Goal: Task Accomplishment & Management: Complete application form

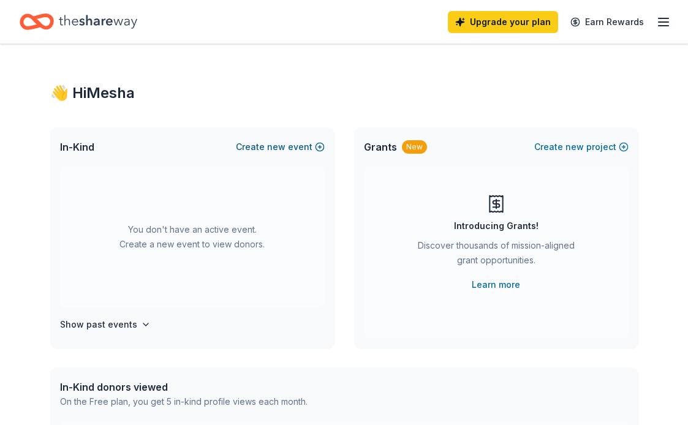
click at [284, 145] on span "new" at bounding box center [276, 147] width 18 height 15
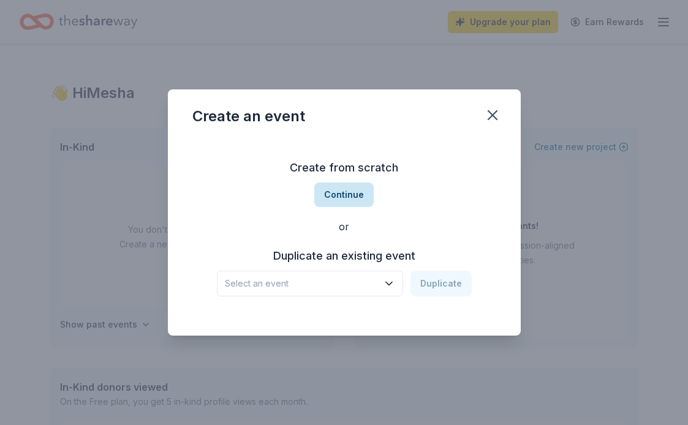
click at [353, 194] on button "Continue" at bounding box center [343, 195] width 59 height 25
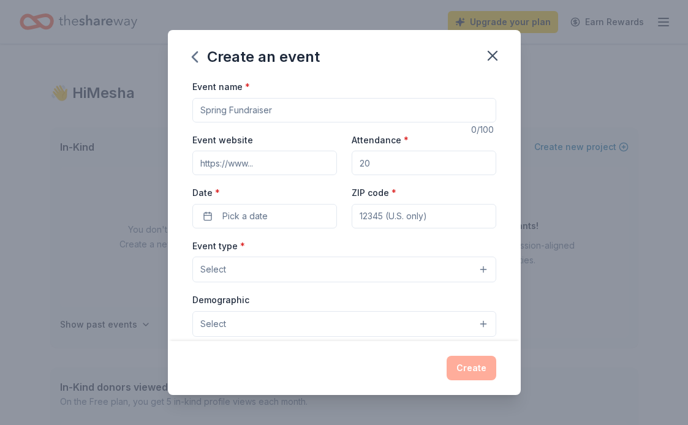
click at [275, 108] on input "Event name *" at bounding box center [344, 110] width 304 height 25
click at [251, 114] on input "Community Picnic" at bounding box center [344, 110] width 304 height 25
type input "Community Outreach Picnic"
click at [264, 163] on input "Event website" at bounding box center [264, 163] width 145 height 25
paste input "https://form.jotform.com/252596209857067"
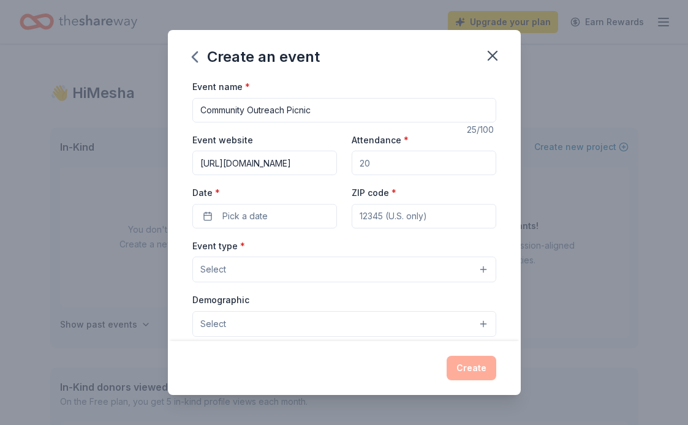
type input "https://form.jotform.com/252596209857067"
click at [397, 164] on input "Attendance *" at bounding box center [424, 163] width 145 height 25
type input "100"
click at [261, 214] on span "Pick a date" at bounding box center [244, 216] width 45 height 15
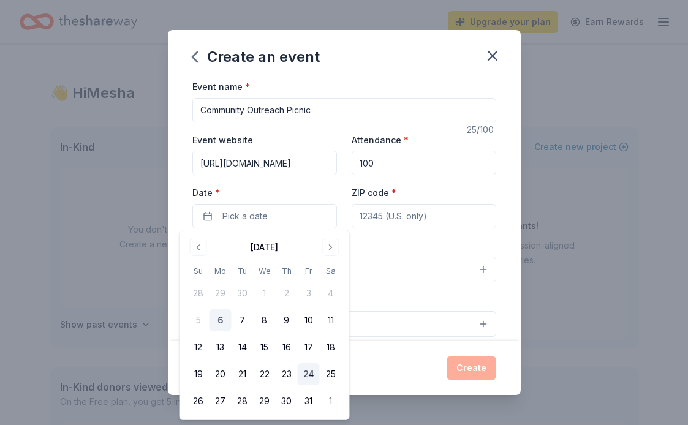
click at [309, 377] on button "24" at bounding box center [309, 374] width 22 height 22
click at [331, 373] on button "25" at bounding box center [331, 374] width 22 height 22
click at [417, 218] on input "ZIP code *" at bounding box center [424, 216] width 145 height 25
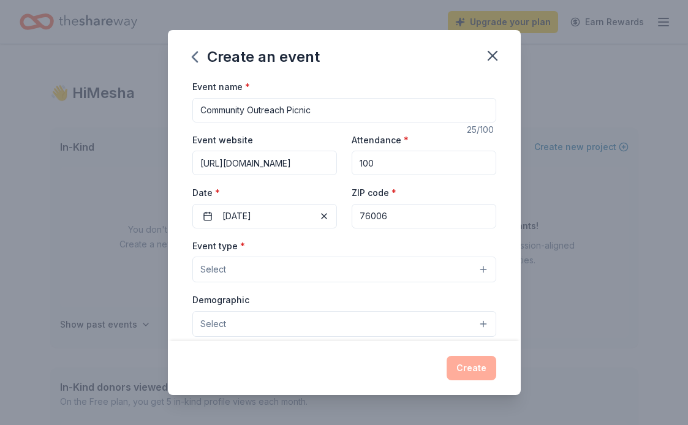
type input "76006"
click at [322, 265] on button "Select" at bounding box center [344, 270] width 304 height 26
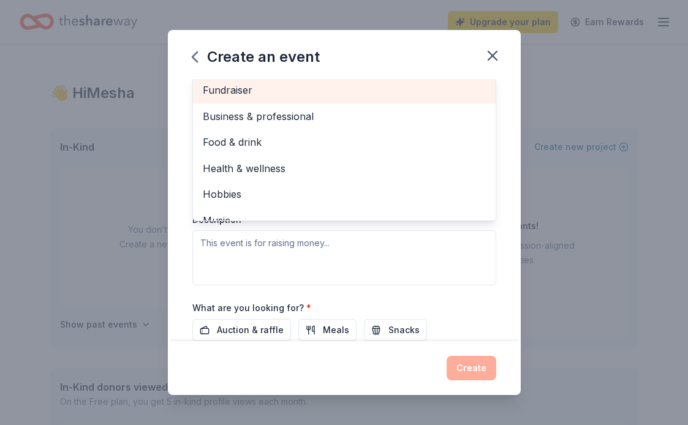
scroll to position [208, 0]
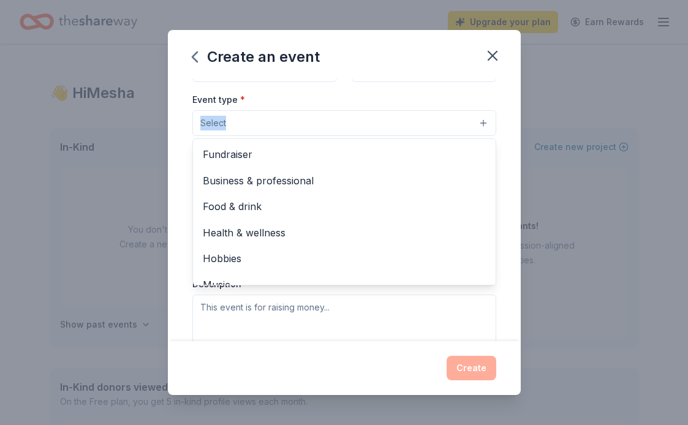
drag, startPoint x: 225, startPoint y: 94, endPoint x: 270, endPoint y: 79, distance: 47.1
click at [272, 78] on div "Create an event Event name * Community Outreach Picnic 25 /100 Event website ht…" at bounding box center [344, 212] width 353 height 365
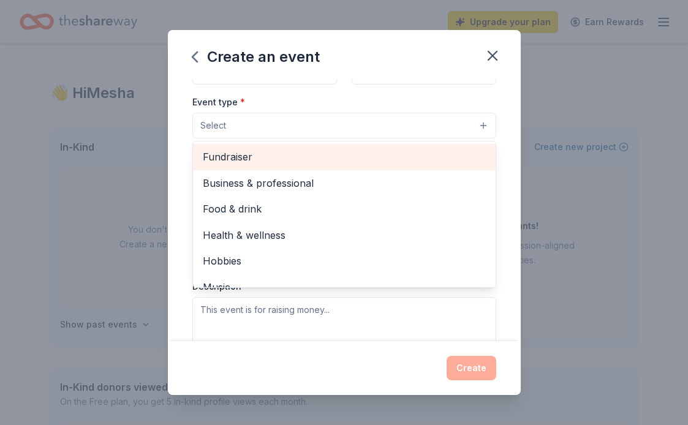
click at [224, 152] on span "Fundraiser" at bounding box center [344, 157] width 283 height 16
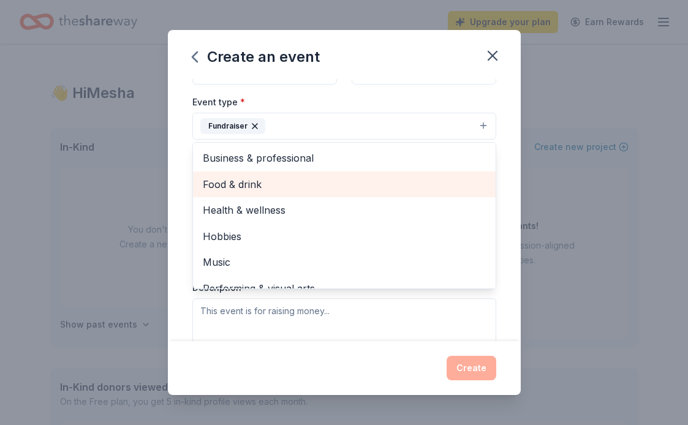
click at [237, 182] on span "Food & drink" at bounding box center [344, 185] width 283 height 16
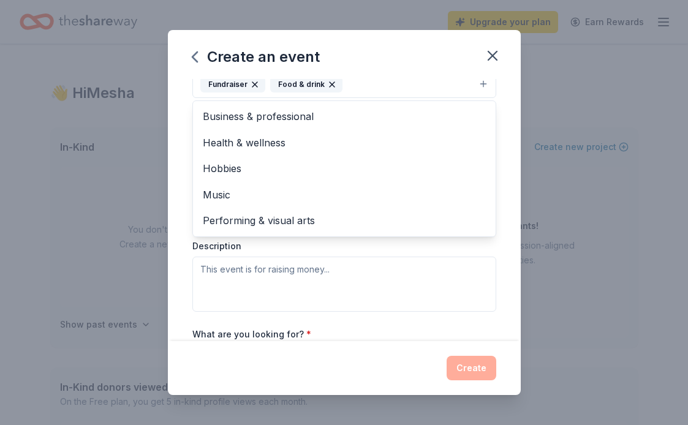
click at [180, 169] on div "Event name * Community Outreach Picnic 25 /100 Event website https://form.jotfo…" at bounding box center [344, 210] width 353 height 262
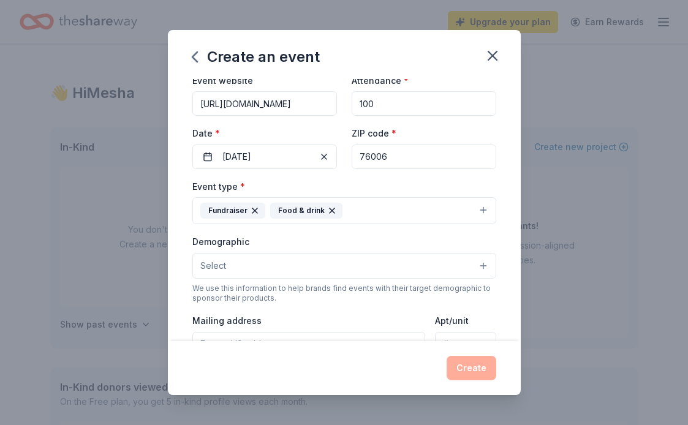
scroll to position [74, 0]
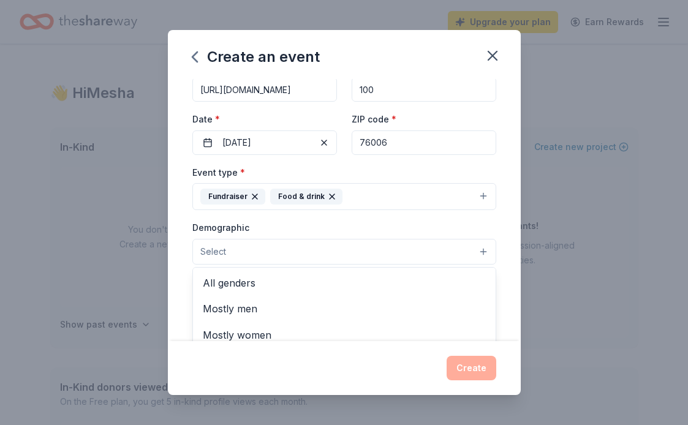
click at [241, 253] on button "Select" at bounding box center [344, 252] width 304 height 26
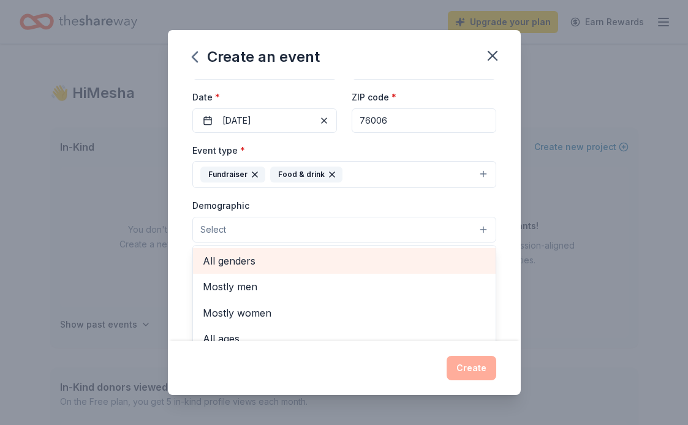
click at [238, 257] on span "All genders" at bounding box center [344, 261] width 283 height 16
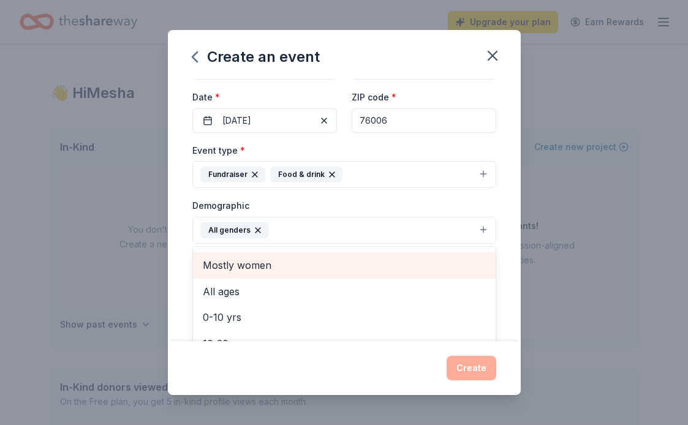
scroll to position [25, 0]
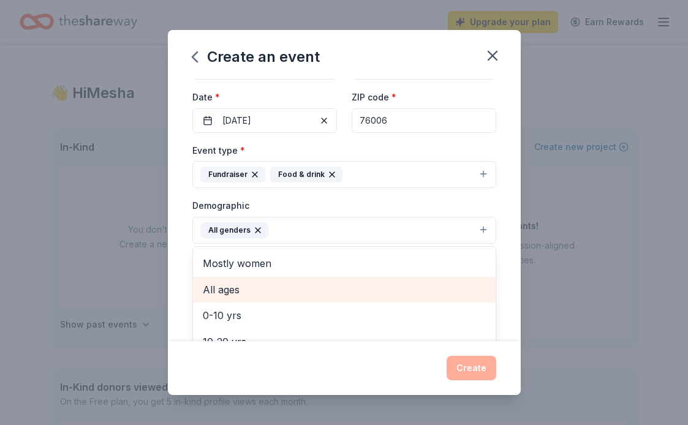
click at [228, 292] on span "All ages" at bounding box center [344, 290] width 283 height 16
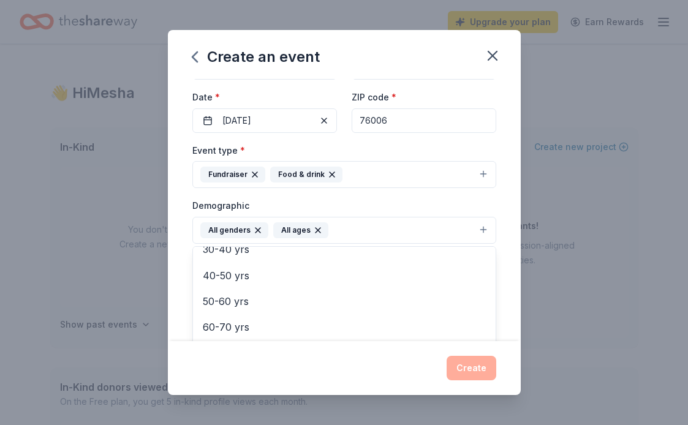
scroll to position [142, 0]
click at [191, 213] on div "Event name * Community Outreach Picnic 25 /100 Event website https://form.jotfo…" at bounding box center [344, 210] width 353 height 262
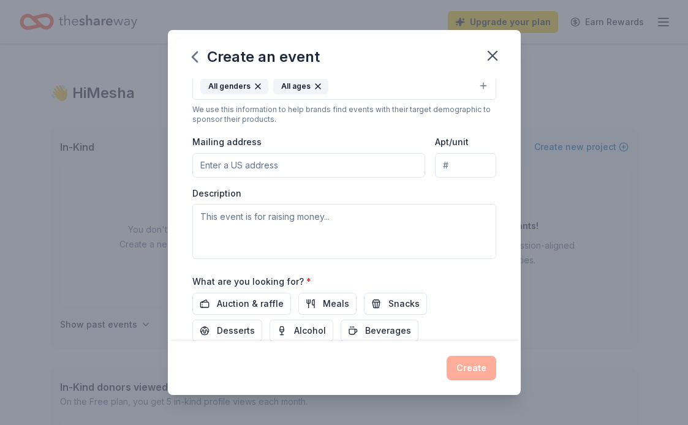
scroll to position [254, 0]
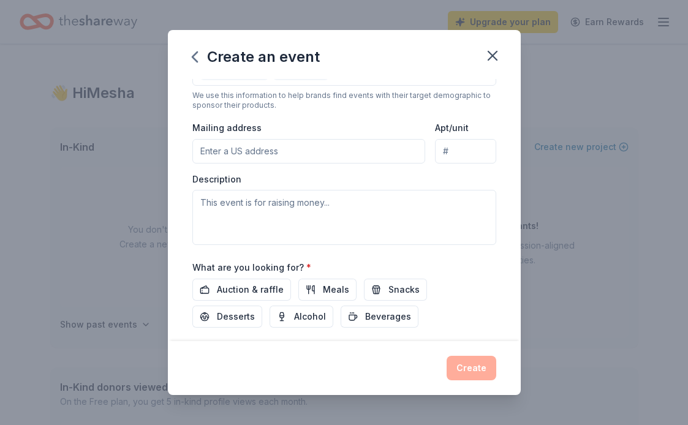
click at [274, 150] on input "Mailing address" at bounding box center [309, 151] width 234 height 25
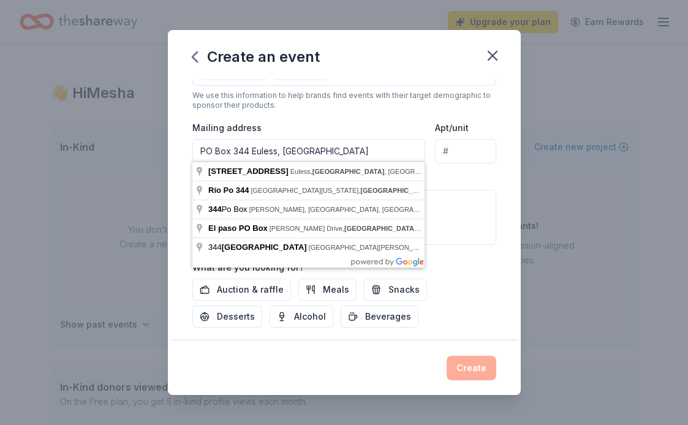
type input "PO Box 344 Euless, TX"
click at [359, 104] on div "We use this information to help brands find events with their target demographi…" at bounding box center [344, 101] width 304 height 20
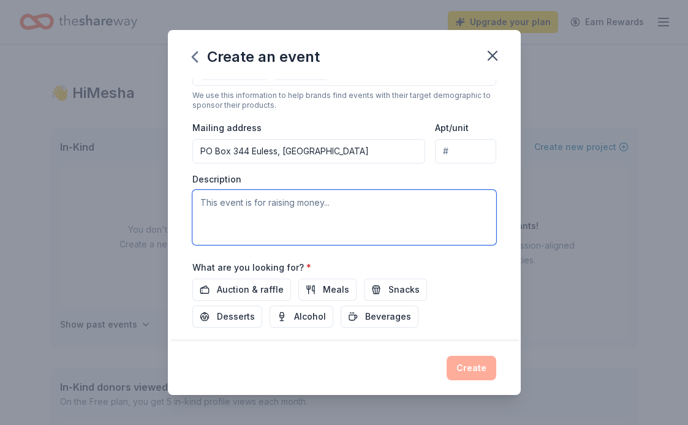
click at [286, 213] on textarea at bounding box center [344, 217] width 304 height 55
paste textarea "is a community outreach hosted by GRU Church focused on building faith, unity, …"
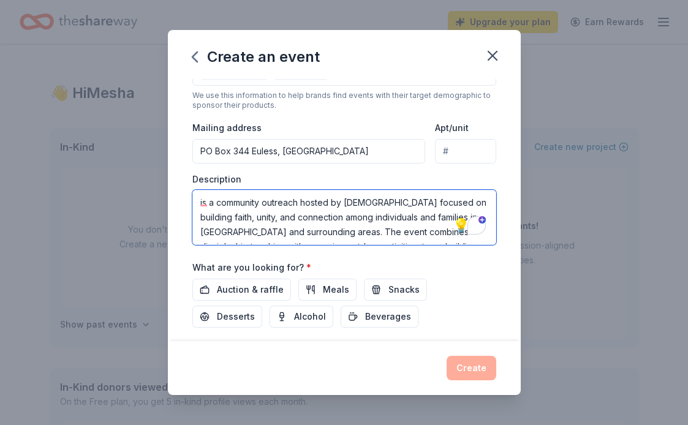
scroll to position [0, 0]
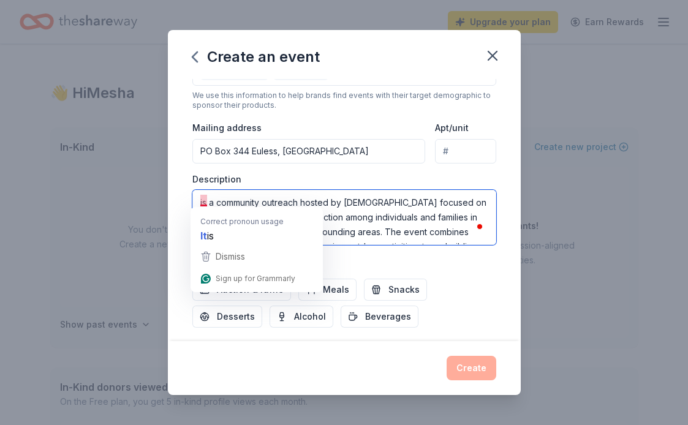
click at [204, 200] on textarea "is a community outreach hosted by GRU Church focused on building faith, unity, …" at bounding box center [344, 217] width 304 height 55
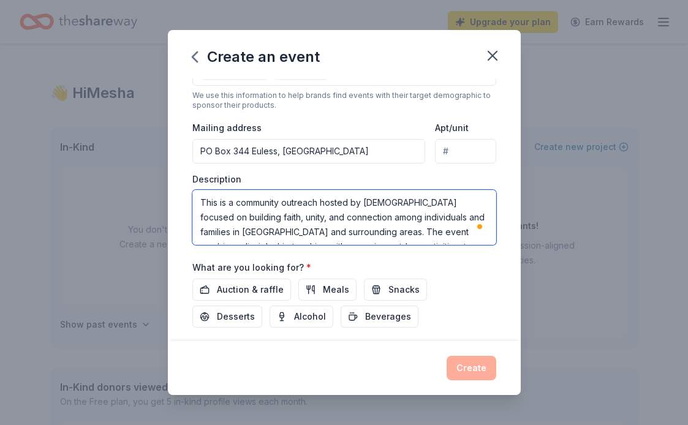
drag, startPoint x: 386, startPoint y: 202, endPoint x: 411, endPoint y: 203, distance: 25.2
click at [411, 203] on textarea "This is a community outreach hosted by GRU Church focused on building faith, un…" at bounding box center [344, 217] width 304 height 55
click at [299, 215] on textarea "This is a community outreach hosted by GRU Church focused on building faith, un…" at bounding box center [344, 217] width 304 height 55
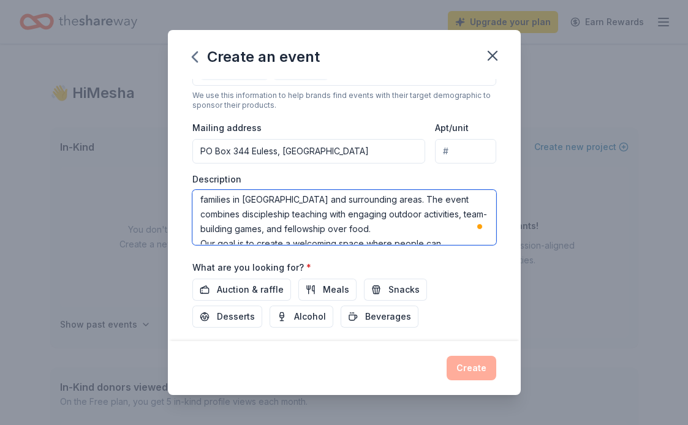
drag, startPoint x: 421, startPoint y: 196, endPoint x: 261, endPoint y: 211, distance: 160.6
click at [261, 211] on textarea "This is a community outreach hosted by GRU Church focused on building faith, un…" at bounding box center [344, 217] width 304 height 55
click at [418, 199] on textarea "This is a community outreach hosted by GRU Church focused on building faith, un…" at bounding box center [344, 217] width 304 height 55
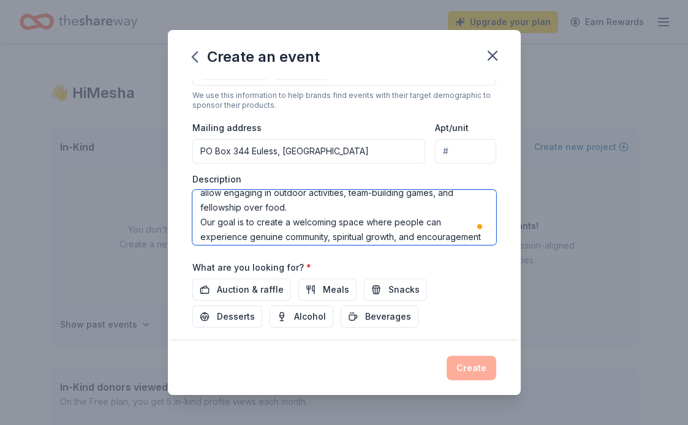
drag, startPoint x: 284, startPoint y: 215, endPoint x: 346, endPoint y: 216, distance: 61.9
click at [346, 216] on textarea "This is a community outreach hosted by GRU Church focused on building faith, un…" at bounding box center [344, 217] width 304 height 55
click at [284, 222] on textarea "This is a community outreach hosted by GRU Church focused on building faith, un…" at bounding box center [344, 217] width 304 height 55
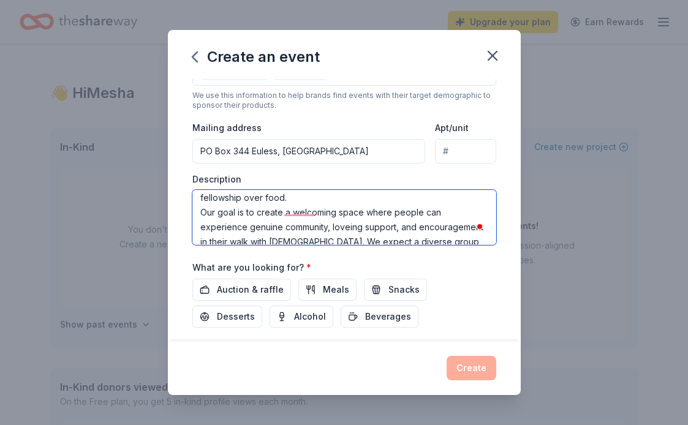
click at [204, 224] on textarea "This is a community outreach hosted by GRU Church focused on building faith, un…" at bounding box center [344, 217] width 304 height 55
drag, startPoint x: 466, startPoint y: 208, endPoint x: 244, endPoint y: 224, distance: 222.4
click at [244, 224] on textarea "This is a community outreach hosted by GRU Church focused on building faith, un…" at bounding box center [344, 217] width 304 height 55
click at [342, 219] on textarea "This is a community outreach hosted by GRU Church focused on building faith, un…" at bounding box center [344, 217] width 304 height 55
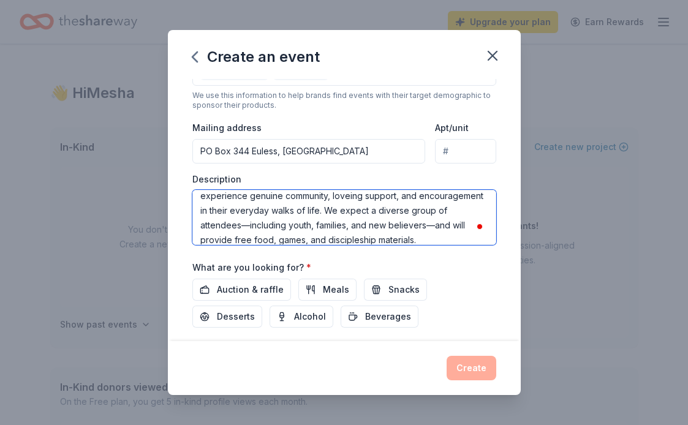
click at [200, 207] on textarea "This is a community outreach hosted by GRU Church focused on building faith, un…" at bounding box center [344, 217] width 304 height 55
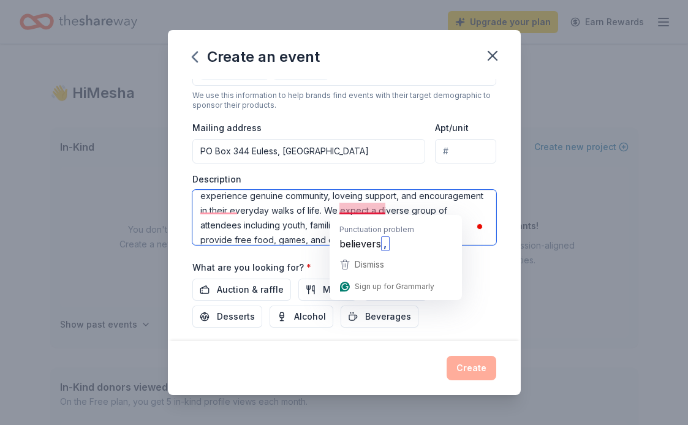
click at [363, 211] on textarea "This is a community outreach hosted by GRU Church focused on building faith, un…" at bounding box center [344, 217] width 304 height 55
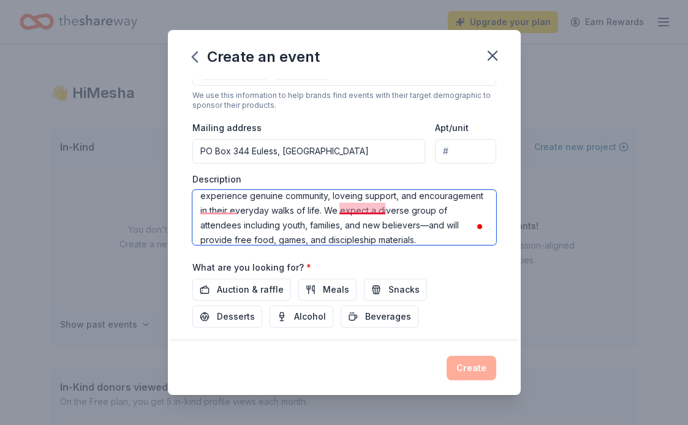
drag, startPoint x: 202, startPoint y: 209, endPoint x: 385, endPoint y: 205, distance: 183.3
click at [385, 205] on textarea "This is a community outreach hosted by GRU Church focused on building faith, un…" at bounding box center [344, 217] width 304 height 55
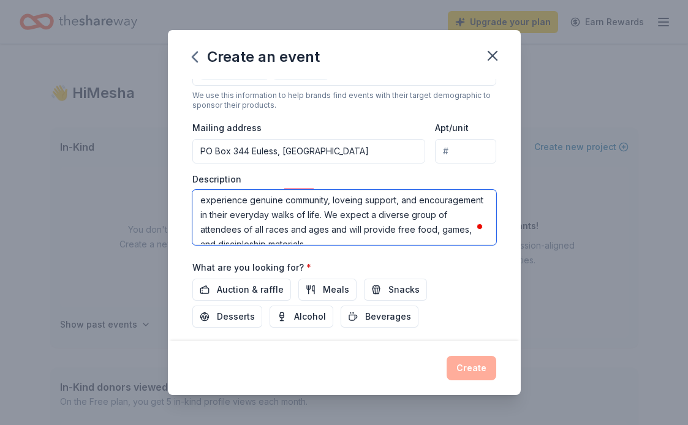
drag, startPoint x: 422, startPoint y: 211, endPoint x: 455, endPoint y: 224, distance: 35.5
click at [455, 224] on textarea "This is a community outreach hosted by GRU Church focused on building faith, un…" at bounding box center [344, 217] width 304 height 55
click at [279, 215] on textarea "This is a community outreach hosted by GRU Church focused on building faith, un…" at bounding box center [344, 217] width 304 height 55
click at [271, 213] on textarea "This is a community outreach hosted by GRU Church focused on building faith, un…" at bounding box center [344, 217] width 304 height 55
click at [326, 215] on textarea "This is a community outreach hosted by GRU Church focused on building faith, un…" at bounding box center [344, 217] width 304 height 55
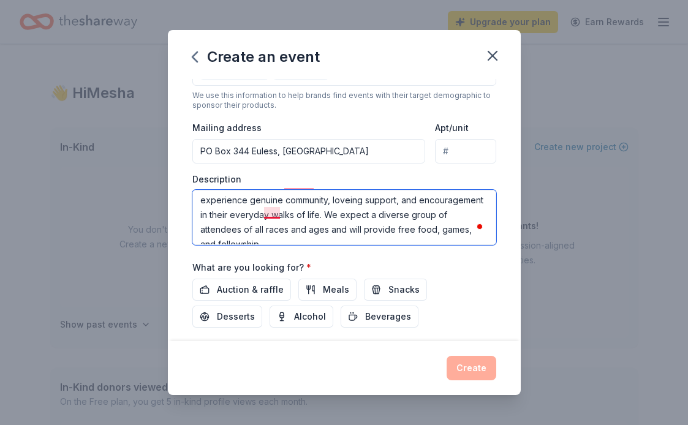
click at [273, 211] on textarea "This is a community outreach hosted by GRU Church focused on building faith, un…" at bounding box center [344, 217] width 304 height 55
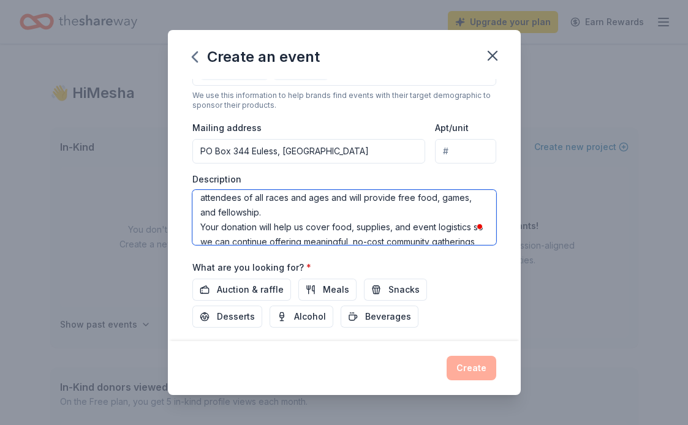
drag, startPoint x: 199, startPoint y: 205, endPoint x: 417, endPoint y: 252, distance: 223.2
click at [417, 252] on div "Event name * Community Outreach Picnic 25 /100 Event website https://form.jotfo…" at bounding box center [344, 109] width 304 height 569
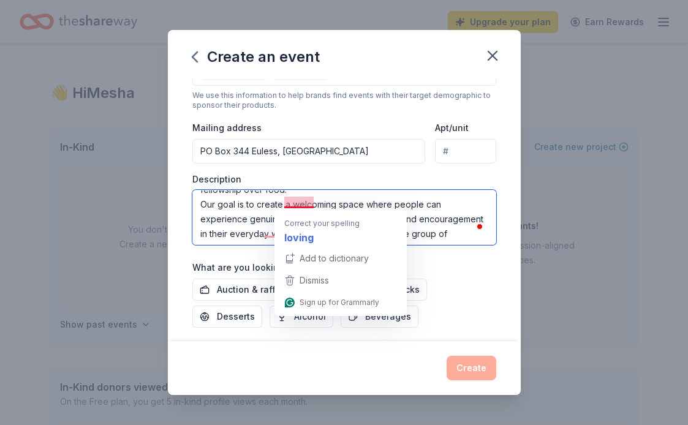
click at [302, 198] on textarea "This is a community outreach hosted by GRU Church focused on building faith, un…" at bounding box center [344, 217] width 304 height 55
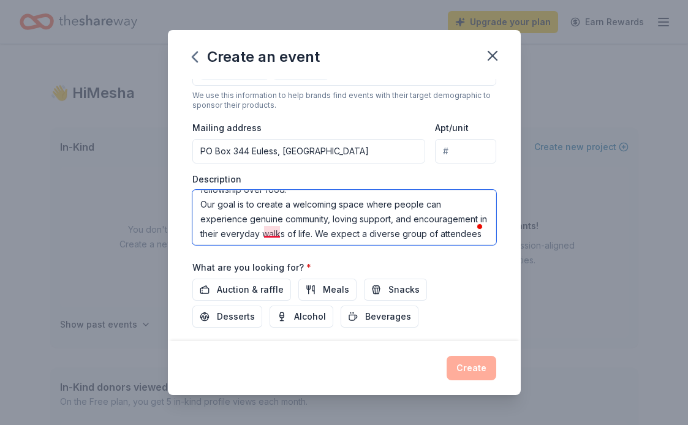
click at [271, 231] on textarea "This is a community outreach hosted by GRU Church focused on building faith, un…" at bounding box center [344, 217] width 304 height 55
click at [251, 229] on textarea "This is a community outreach hosted by GRU Church focused on building faith, un…" at bounding box center [344, 217] width 304 height 55
click at [279, 232] on textarea "This is a community outreach hosted by GRU Church focused on building faith, un…" at bounding box center [344, 217] width 304 height 55
click at [262, 234] on textarea "This is a community outreach hosted by GRU Church focused on building faith, un…" at bounding box center [344, 217] width 304 height 55
click at [310, 224] on textarea "This is a community outreach hosted by GRU Church focused on building faith, un…" at bounding box center [344, 217] width 304 height 55
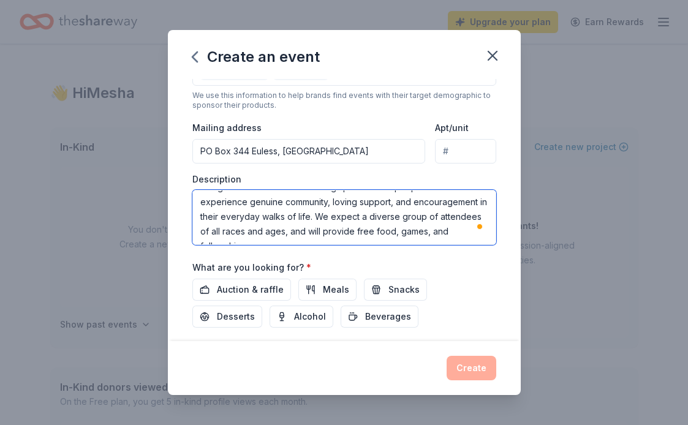
type textarea "This is a community outreach hosted by GRU Church focused on building faith, un…"
click at [313, 244] on div "Event name * Community Outreach Picnic 25 /100 Event website https://form.jotfo…" at bounding box center [344, 109] width 304 height 569
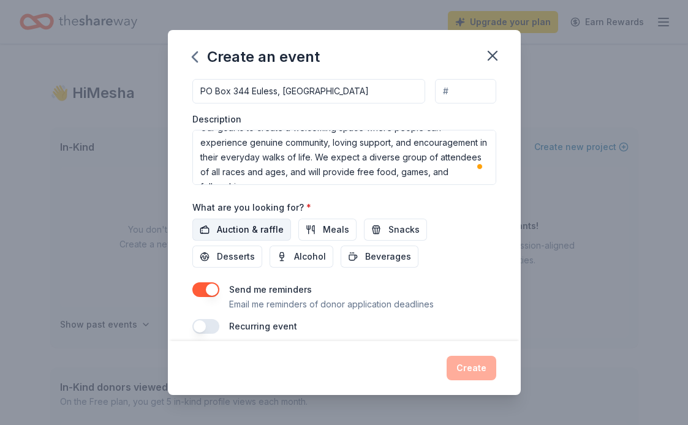
click at [275, 231] on span "Auction & raffle" at bounding box center [250, 229] width 67 height 15
click at [314, 229] on button "Meals" at bounding box center [327, 230] width 58 height 22
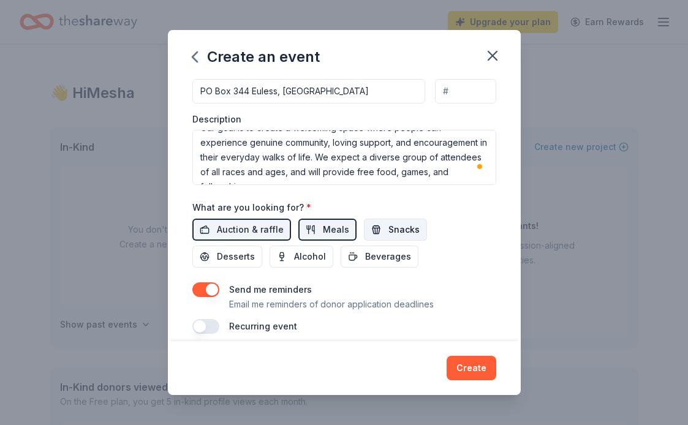
click at [392, 230] on span "Snacks" at bounding box center [404, 229] width 31 height 15
click at [255, 249] on span "Desserts" at bounding box center [236, 256] width 38 height 15
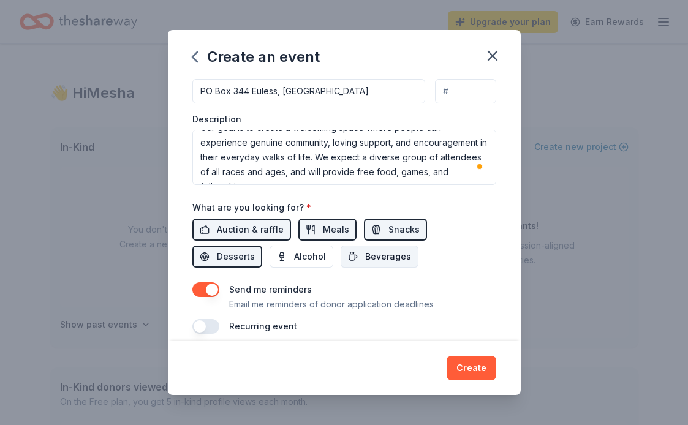
click at [365, 253] on span "Beverages" at bounding box center [388, 256] width 46 height 15
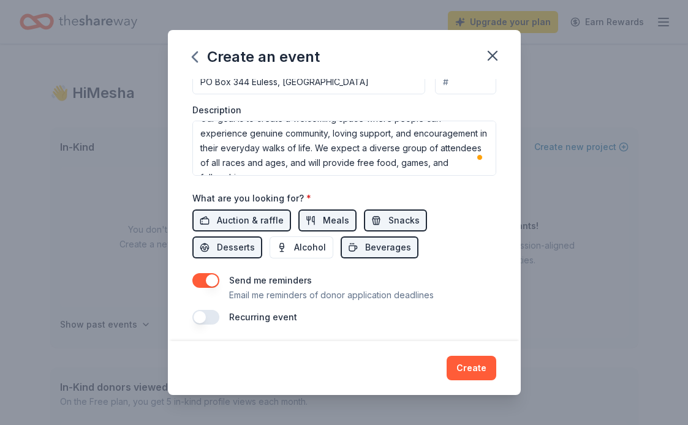
click at [205, 279] on button "button" at bounding box center [205, 280] width 27 height 15
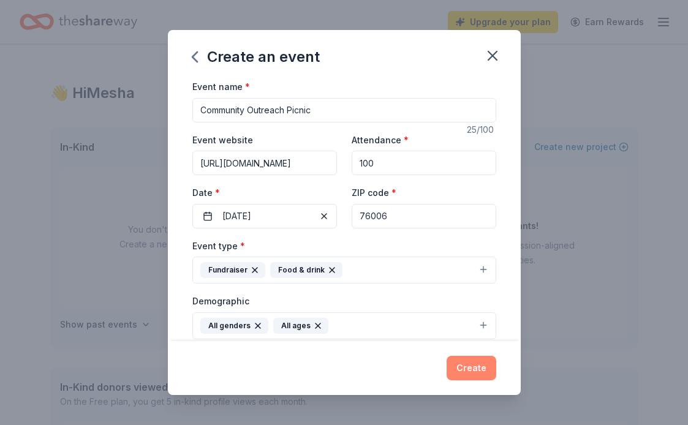
click at [476, 373] on button "Create" at bounding box center [472, 368] width 50 height 25
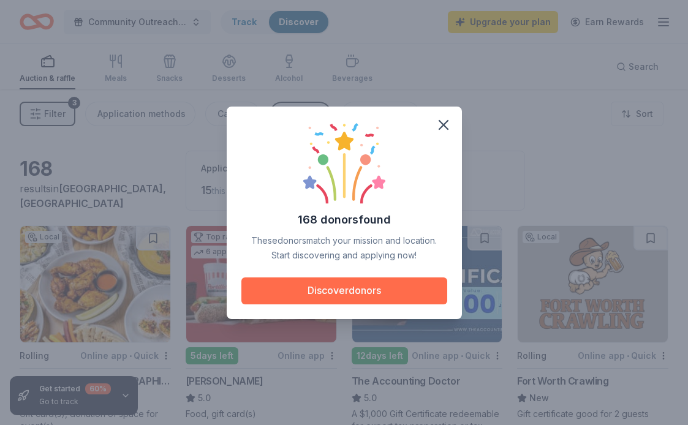
click at [375, 294] on button "Discover donors" at bounding box center [344, 291] width 206 height 27
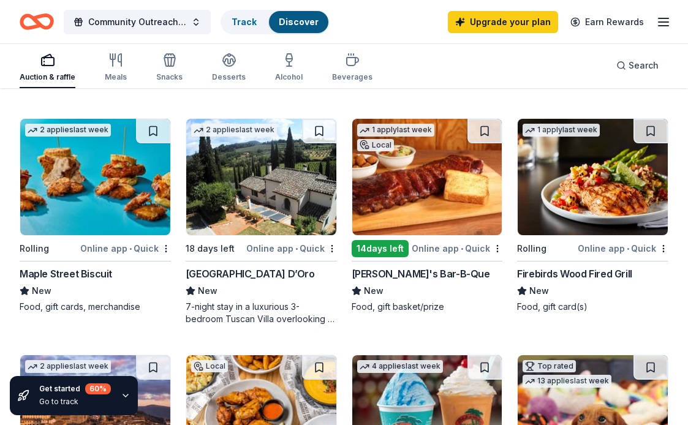
click at [601, 210] on img at bounding box center [593, 177] width 150 height 116
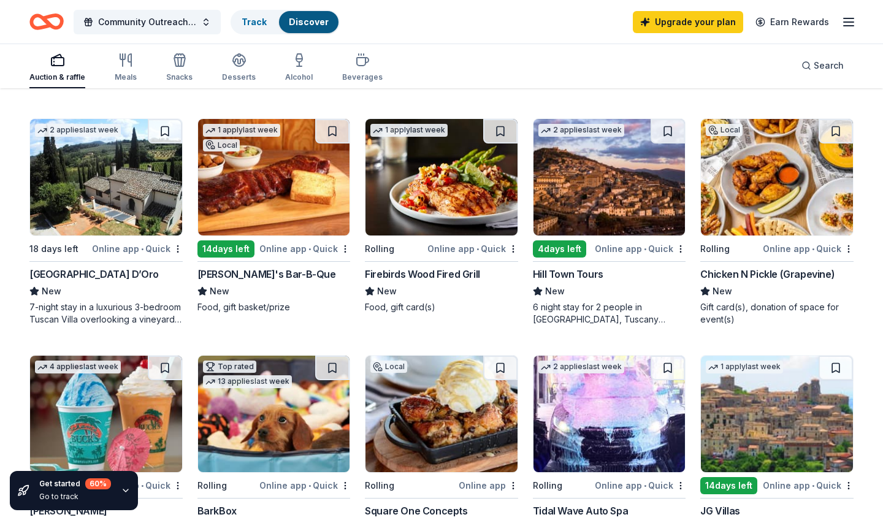
click at [523, 78] on div "Auction & raffle Meals Snacks Desserts Alcohol Beverages Search" at bounding box center [441, 65] width 824 height 45
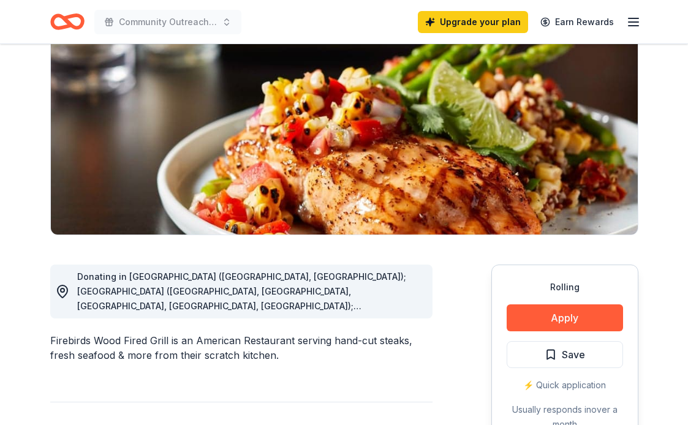
scroll to position [140, 0]
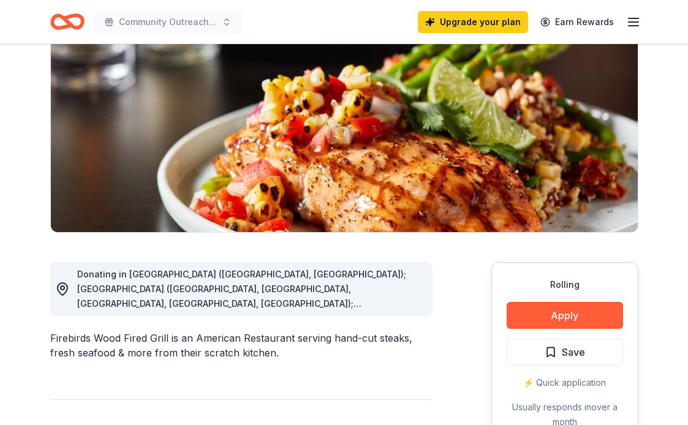
click at [419, 305] on div "Donating in AL (Birmingham, Montgomery); AZ (Chandler, Gilbert, Phoenix, Surpri…" at bounding box center [250, 289] width 346 height 44
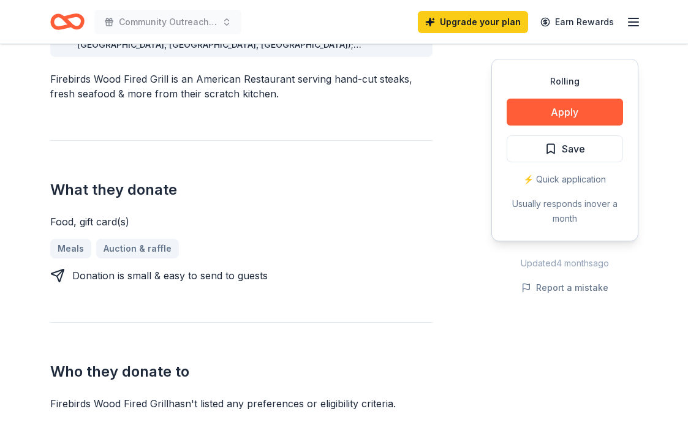
scroll to position [378, 0]
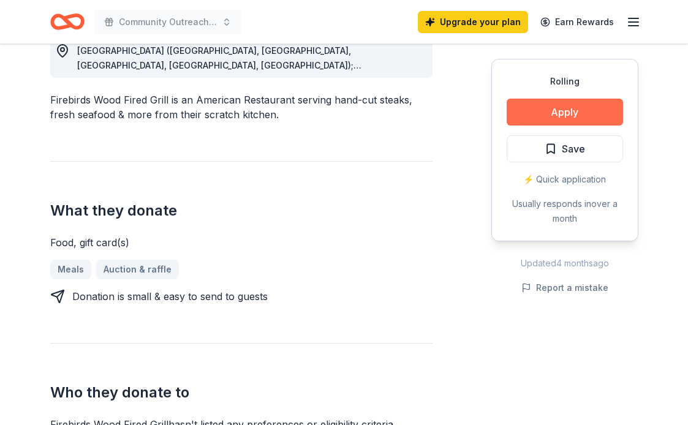
click at [549, 120] on button "Apply" at bounding box center [565, 112] width 116 height 27
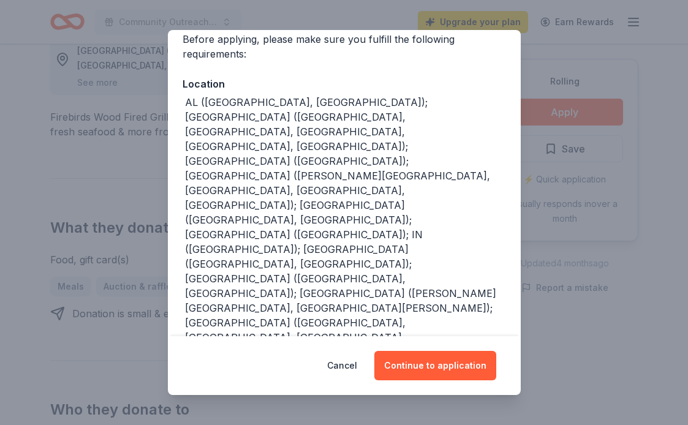
scroll to position [101, 0]
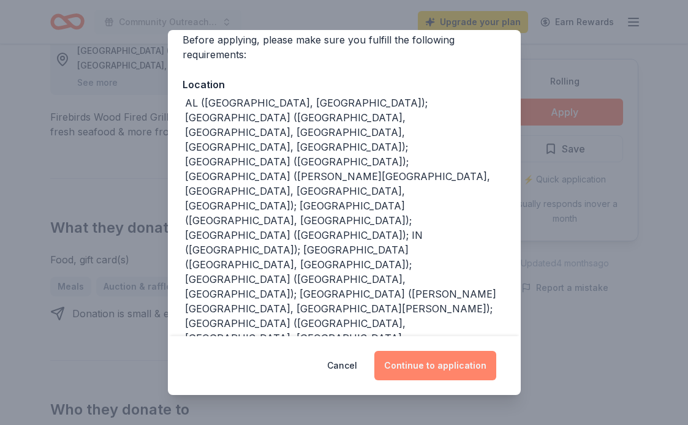
click at [449, 374] on button "Continue to application" at bounding box center [435, 365] width 122 height 29
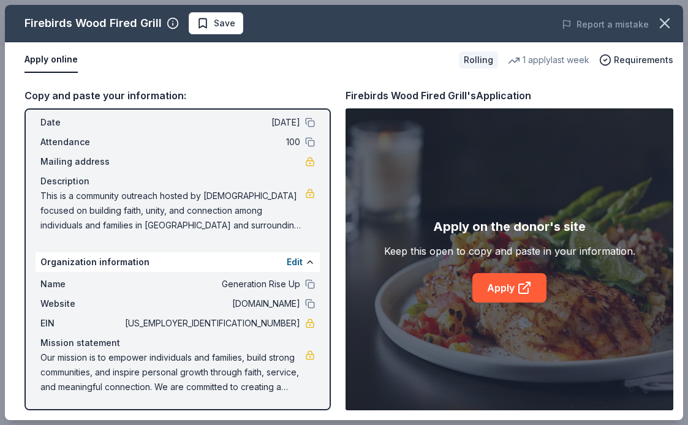
scroll to position [48, 0]
click at [522, 294] on icon at bounding box center [523, 288] width 9 height 9
click at [667, 21] on icon "button" at bounding box center [665, 23] width 9 height 9
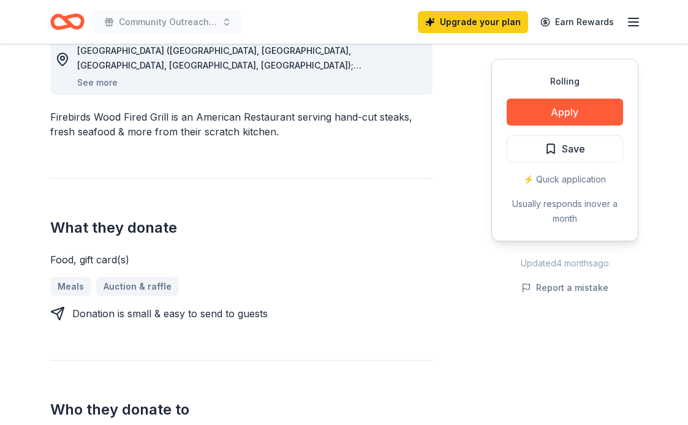
click at [630, 21] on icon "button" at bounding box center [633, 22] width 15 height 15
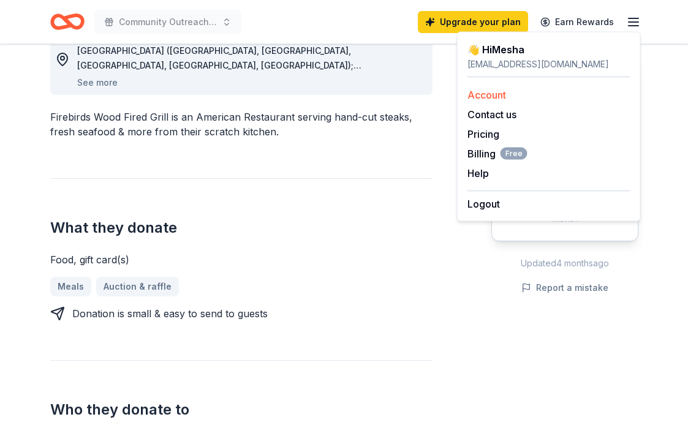
click at [493, 94] on link "Account" at bounding box center [487, 95] width 39 height 12
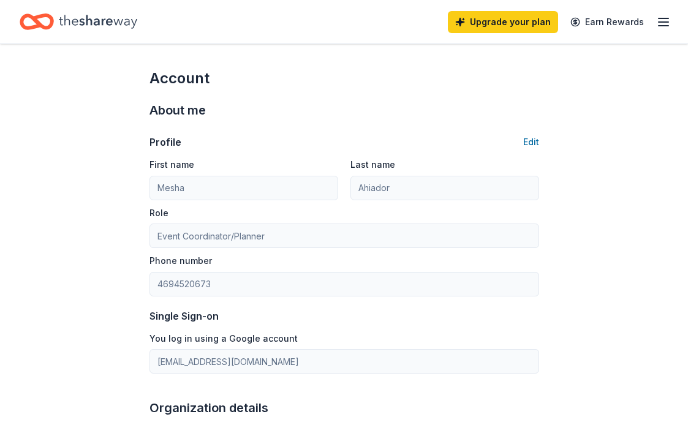
click at [107, 23] on icon "Home" at bounding box center [98, 21] width 78 height 13
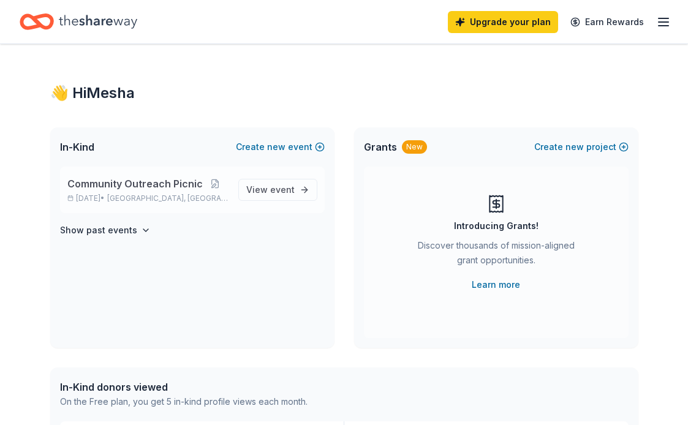
click at [110, 199] on p "Oct 25, 2025 • Arlington, TX" at bounding box center [147, 199] width 161 height 10
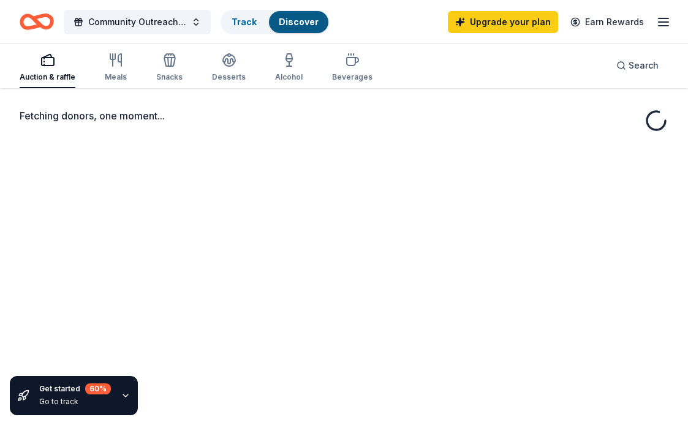
scroll to position [43, 0]
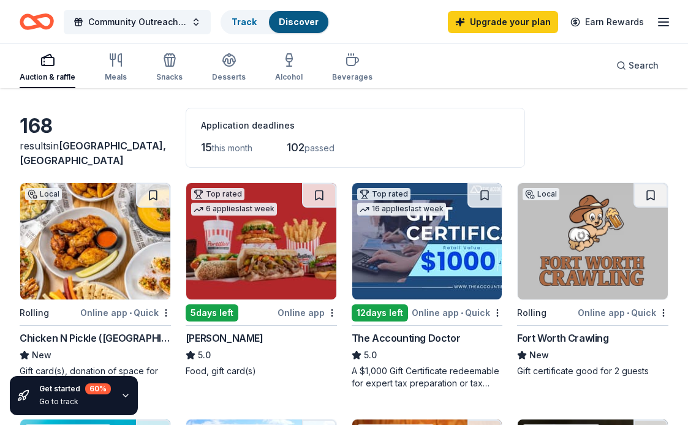
click at [37, 17] on icon "Home" at bounding box center [42, 21] width 19 height 12
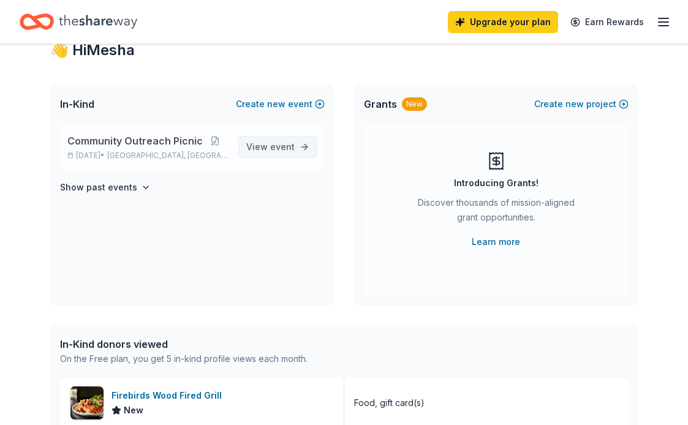
click at [285, 144] on span "event" at bounding box center [282, 147] width 25 height 10
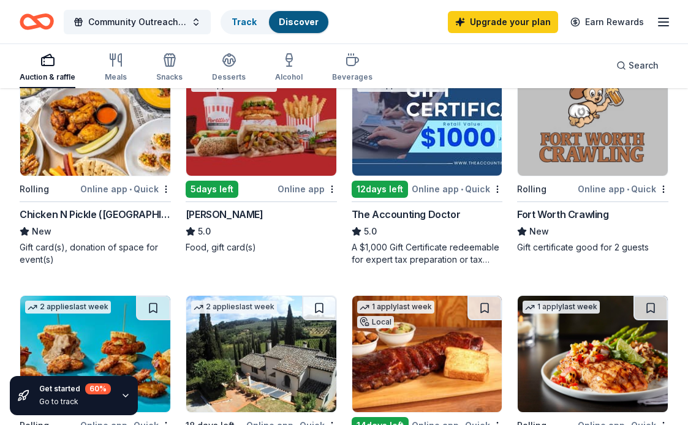
scroll to position [153, 0]
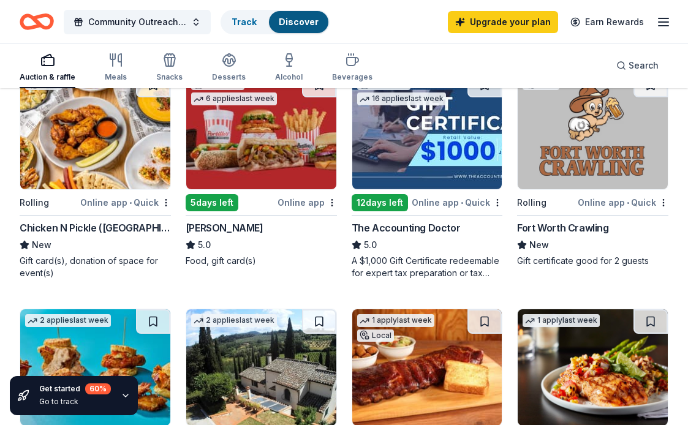
click at [22, 26] on icon "Home" at bounding box center [30, 21] width 19 height 12
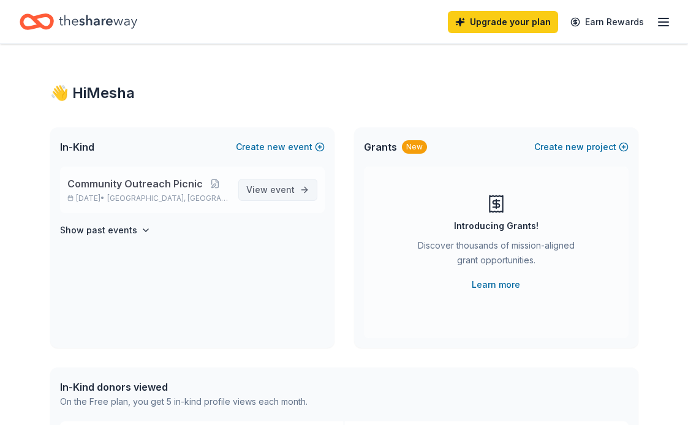
click at [285, 194] on span "event" at bounding box center [282, 189] width 25 height 10
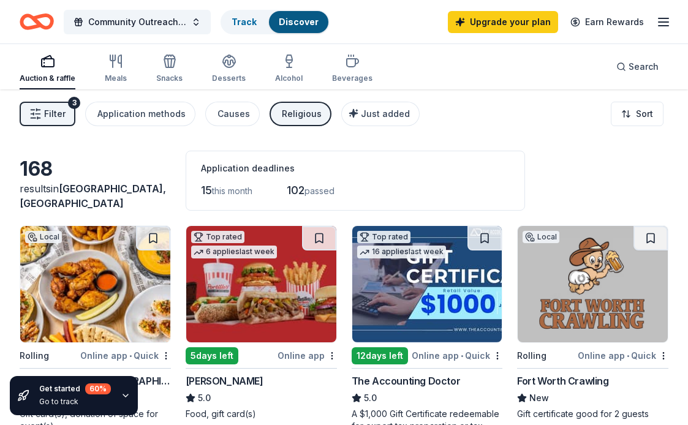
click at [38, 16] on icon "Home" at bounding box center [42, 21] width 19 height 12
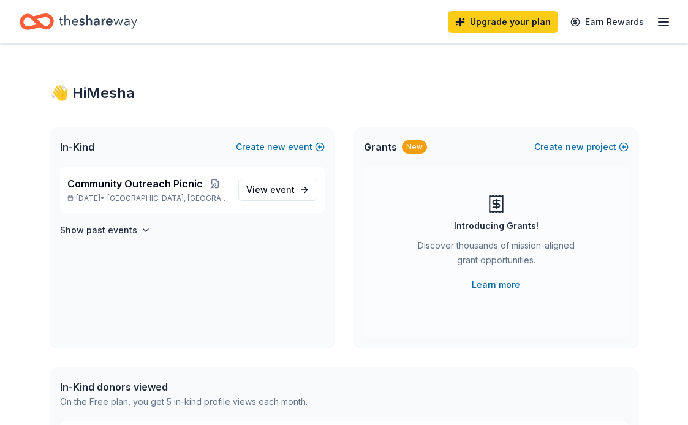
click at [660, 24] on icon "button" at bounding box center [663, 22] width 15 height 15
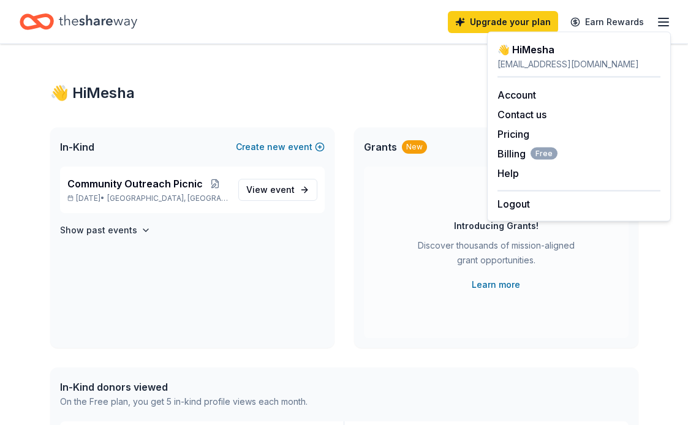
click at [660, 24] on icon "button" at bounding box center [663, 22] width 15 height 15
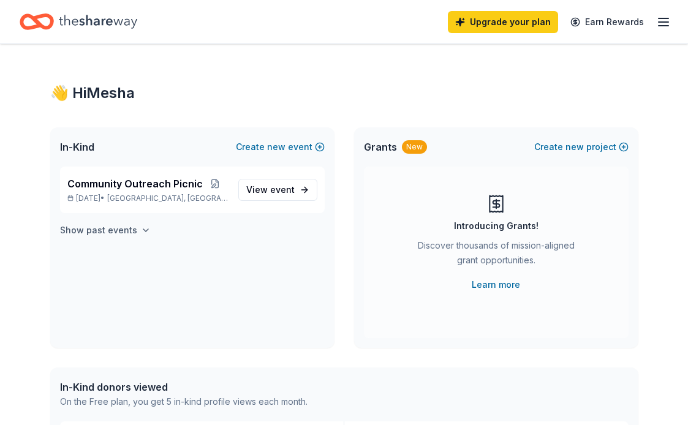
click at [107, 232] on h4 "Show past events" at bounding box center [98, 230] width 77 height 15
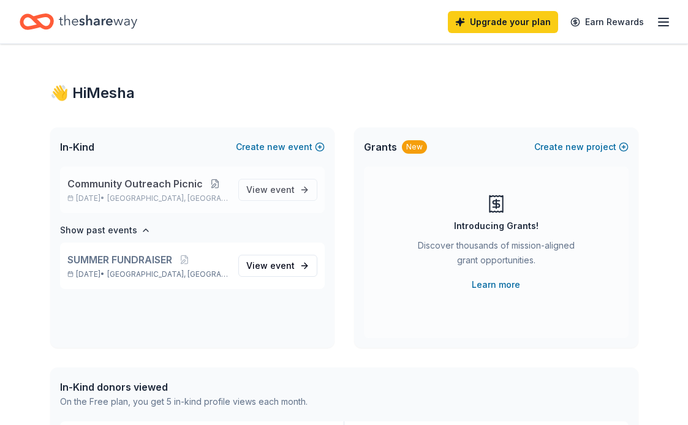
click at [212, 180] on button at bounding box center [215, 184] width 25 height 10
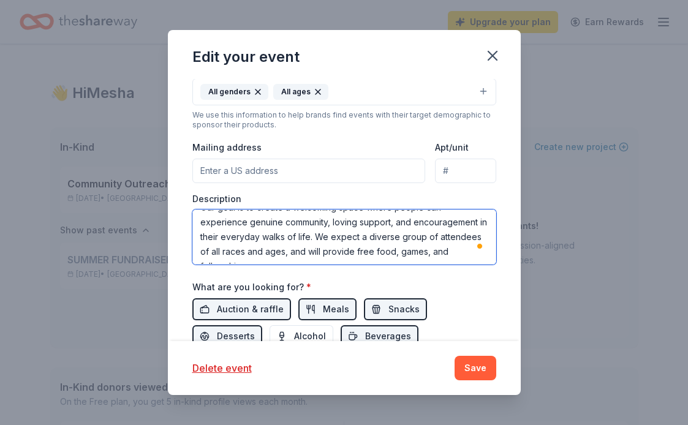
drag, startPoint x: 200, startPoint y: 222, endPoint x: 416, endPoint y: 259, distance: 219.6
click at [416, 259] on textarea "This is a community outreach hosted by GRU Church focused on building faith, un…" at bounding box center [344, 237] width 304 height 55
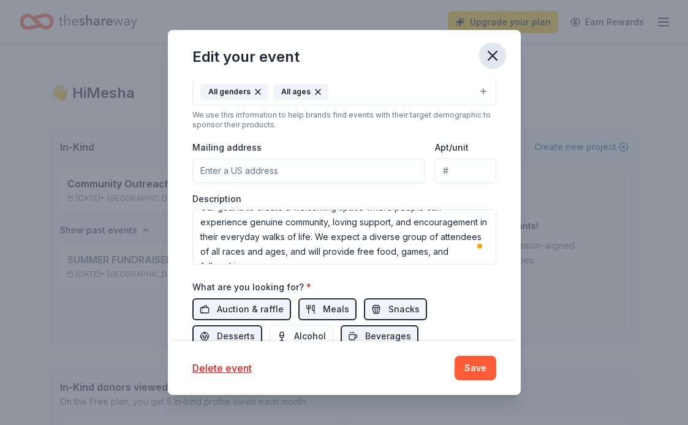
click at [492, 56] on icon "button" at bounding box center [492, 55] width 9 height 9
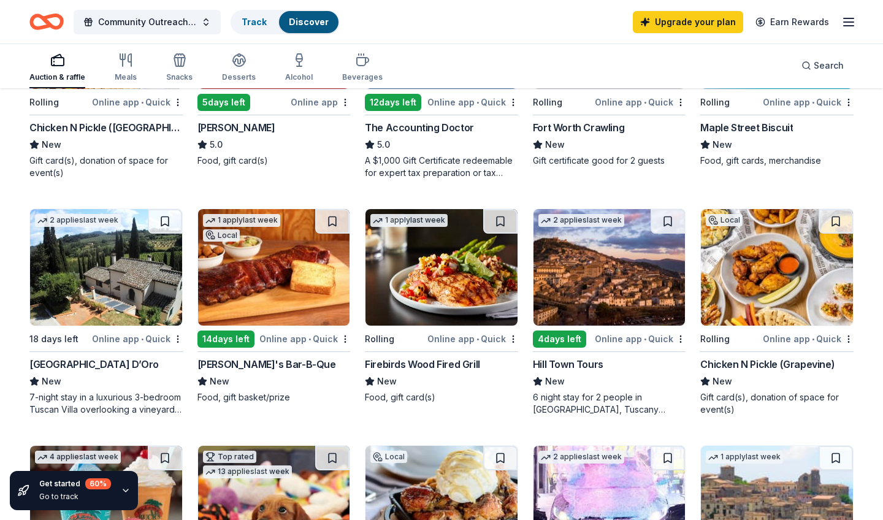
scroll to position [254, 0]
click at [758, 297] on img at bounding box center [777, 267] width 152 height 116
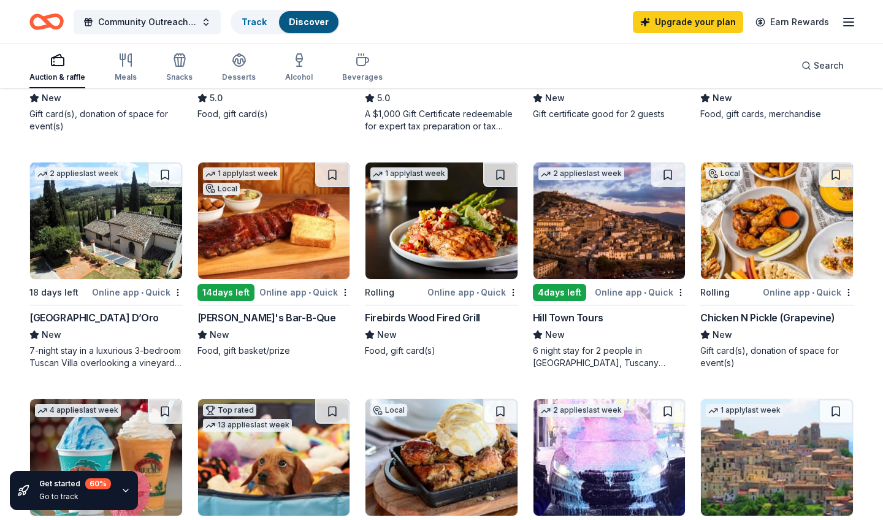
scroll to position [300, 0]
click at [290, 241] on img at bounding box center [274, 220] width 152 height 116
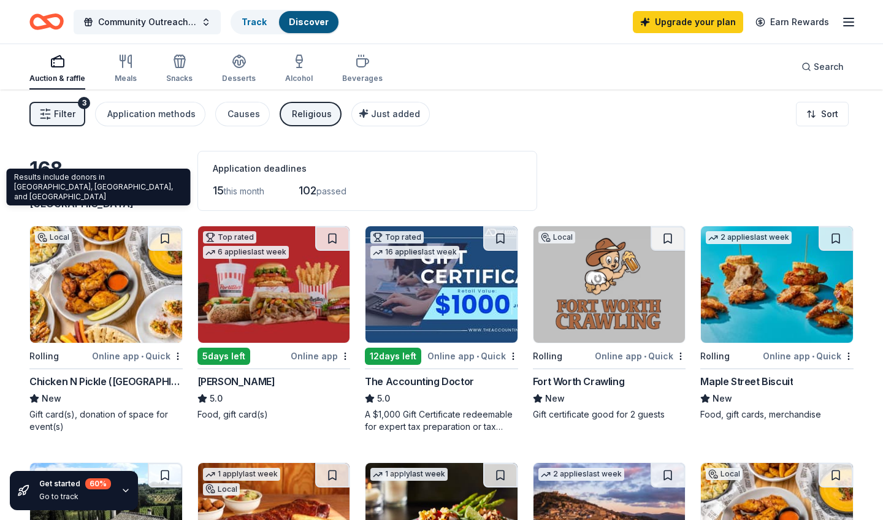
scroll to position [0, 0]
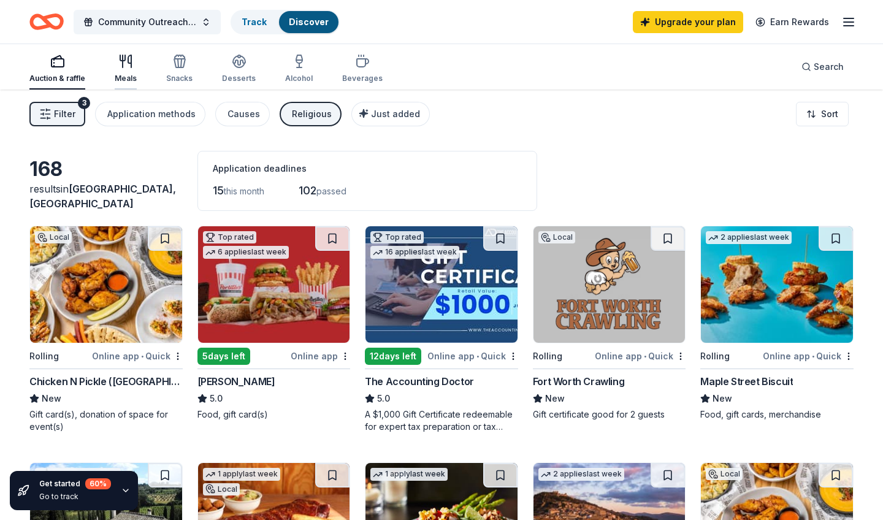
click at [131, 73] on div "Meals" at bounding box center [126, 68] width 22 height 29
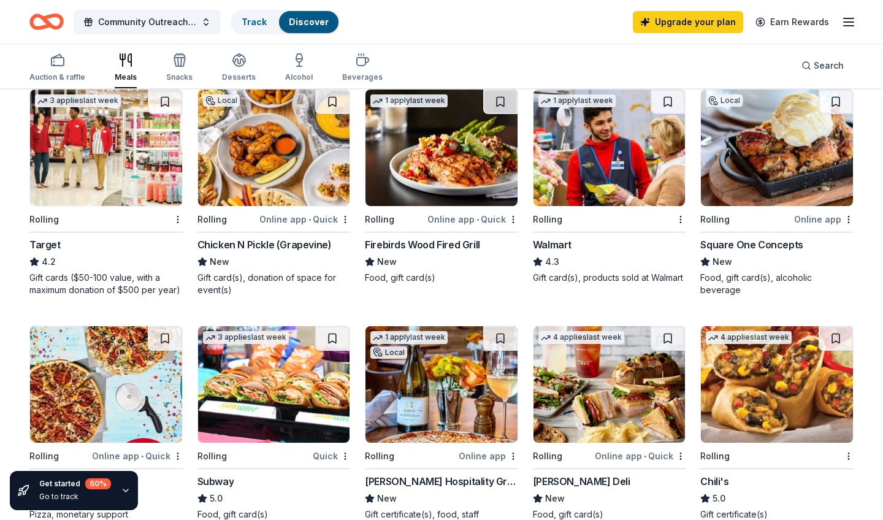
scroll to position [370, 0]
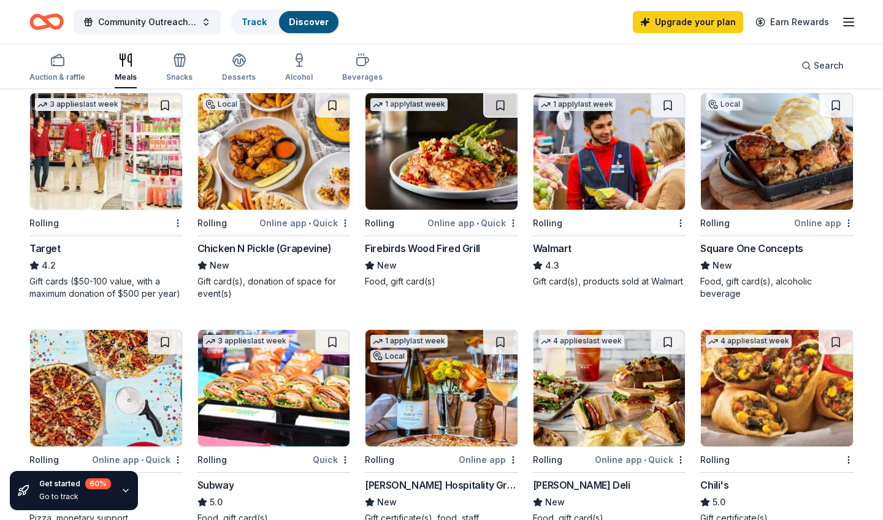
click at [103, 140] on img at bounding box center [106, 151] width 152 height 116
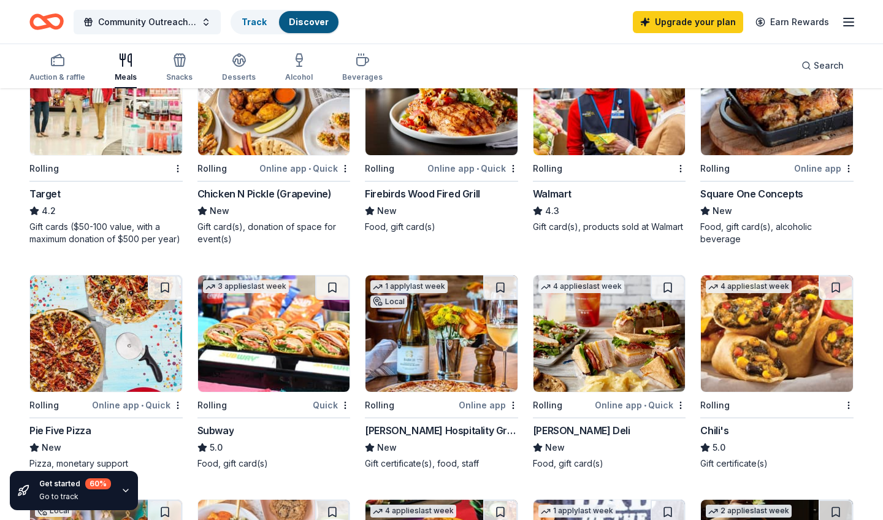
scroll to position [453, 0]
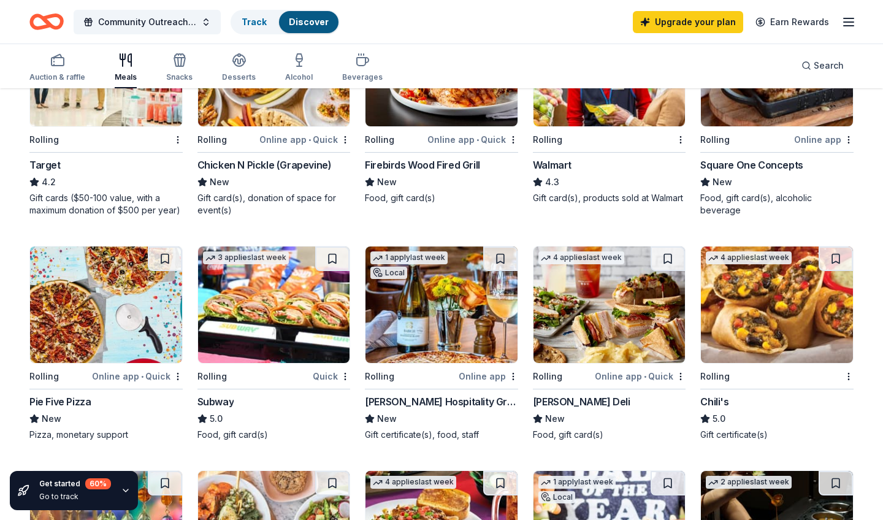
click at [243, 303] on img at bounding box center [274, 304] width 152 height 116
click at [621, 284] on img at bounding box center [609, 304] width 152 height 116
click at [769, 308] on img at bounding box center [777, 304] width 152 height 116
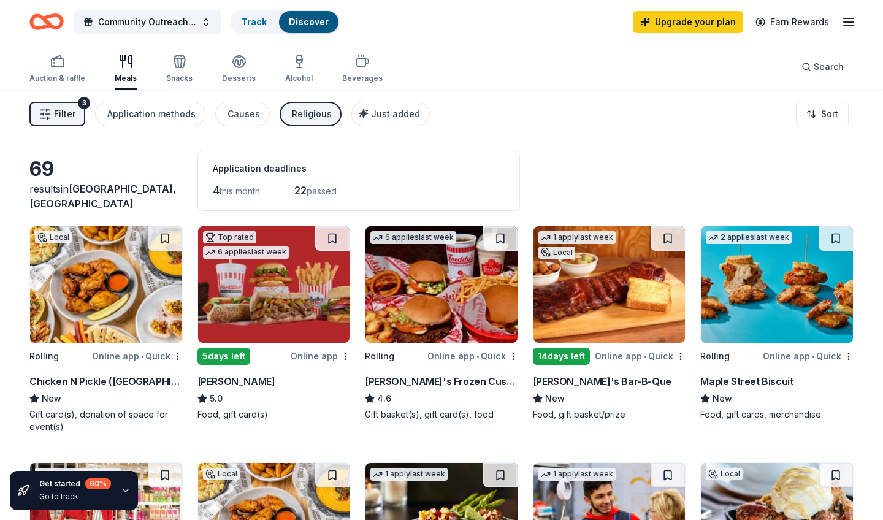
scroll to position [0, 0]
click at [178, 60] on icon "button" at bounding box center [178, 63] width 1 height 9
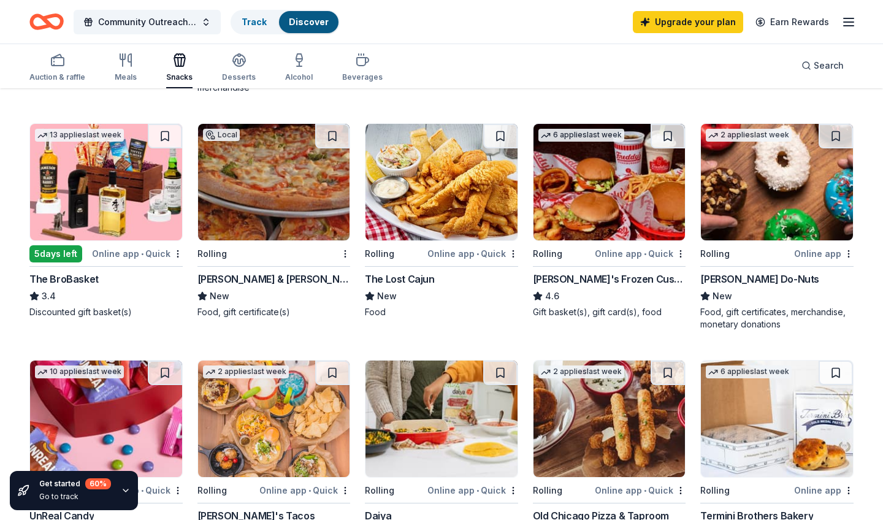
scroll to position [338, 0]
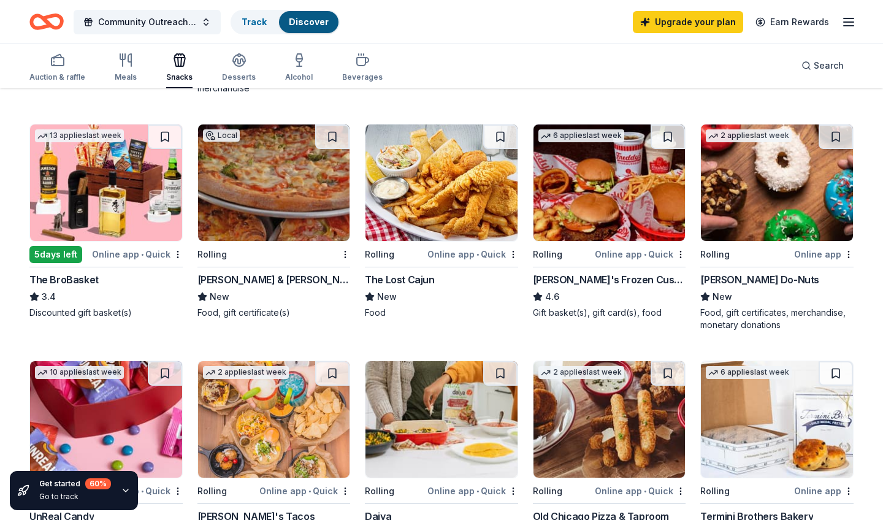
click at [579, 205] on img at bounding box center [609, 182] width 152 height 116
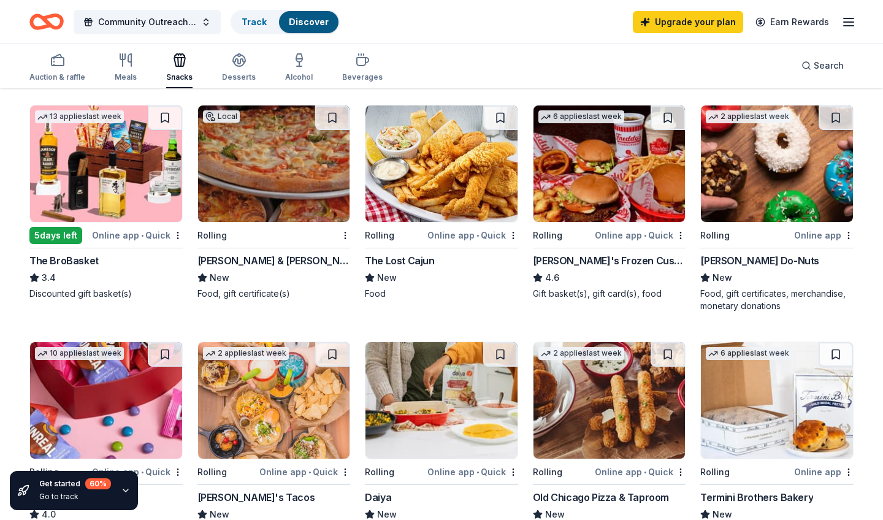
scroll to position [360, 0]
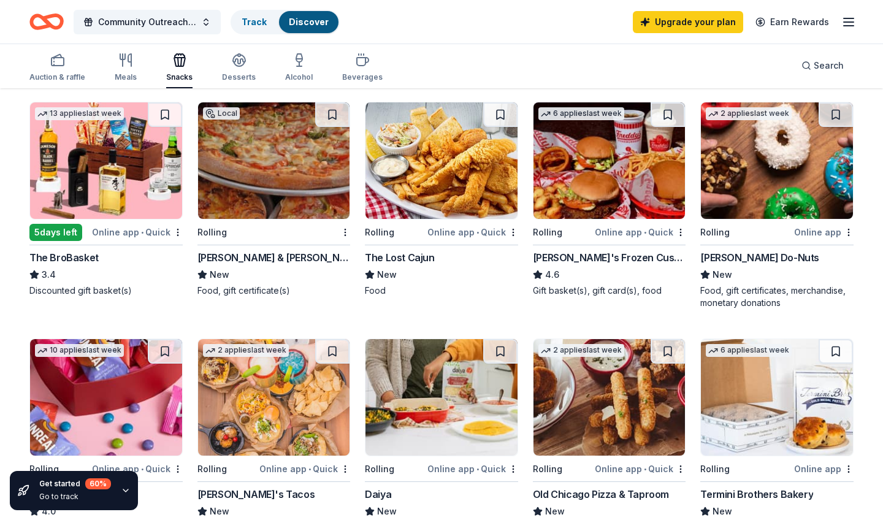
click at [734, 170] on img at bounding box center [777, 160] width 152 height 116
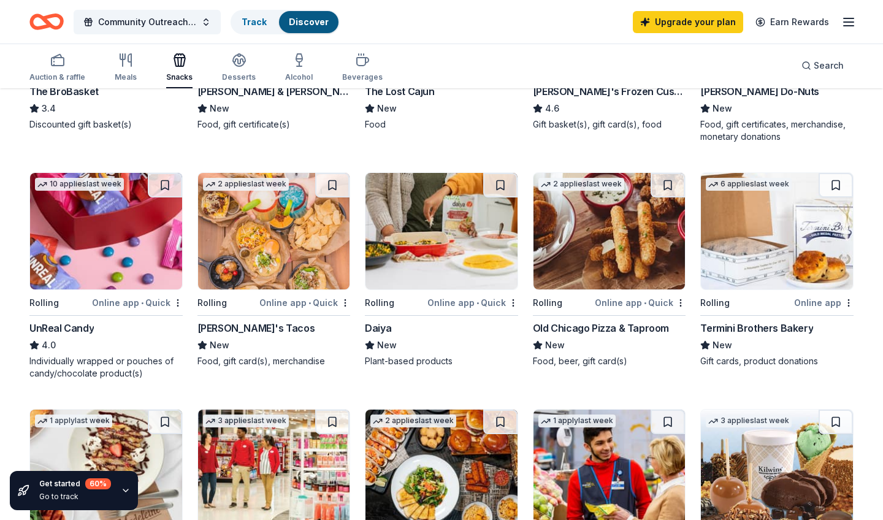
scroll to position [526, 0]
click at [150, 232] on img at bounding box center [106, 231] width 152 height 116
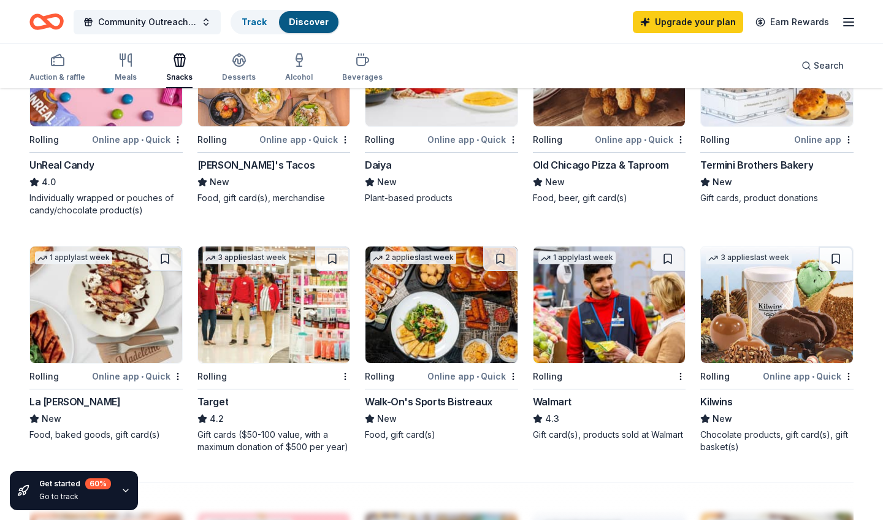
scroll to position [691, 0]
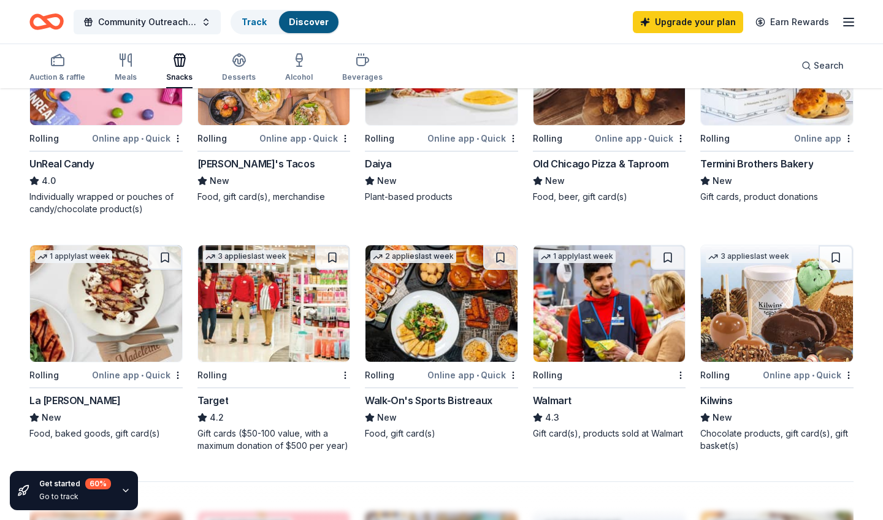
click at [74, 289] on img at bounding box center [106, 303] width 152 height 116
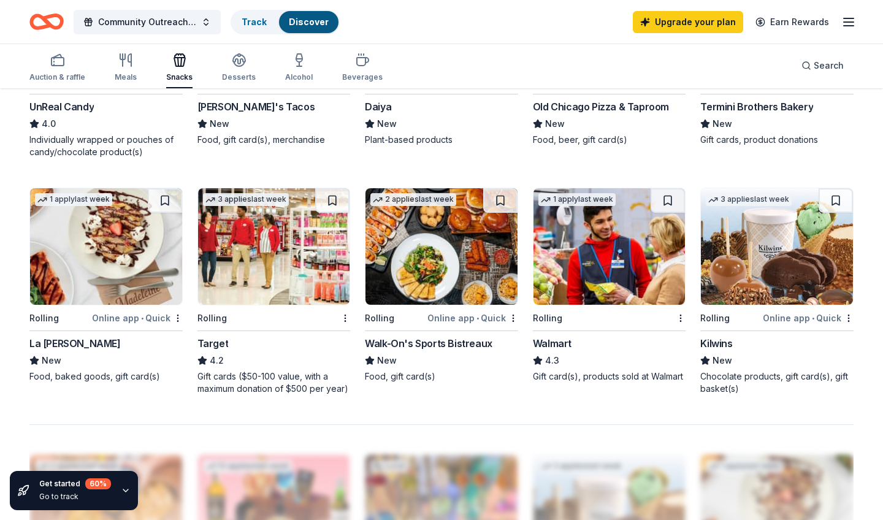
scroll to position [720, 0]
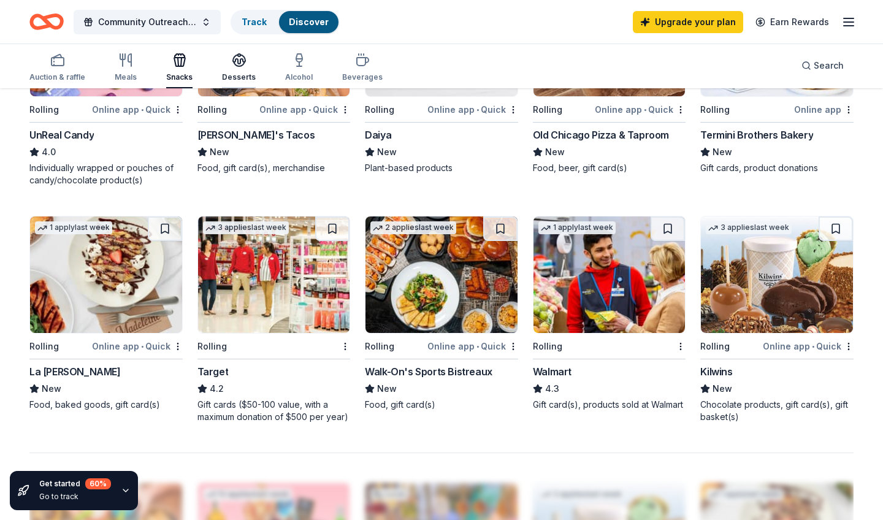
click at [224, 76] on div "Desserts" at bounding box center [239, 77] width 34 height 10
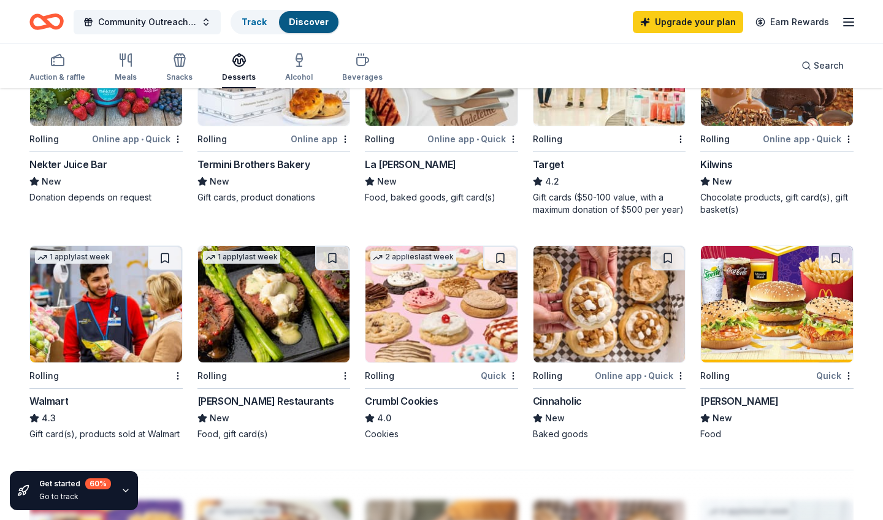
scroll to position [692, 0]
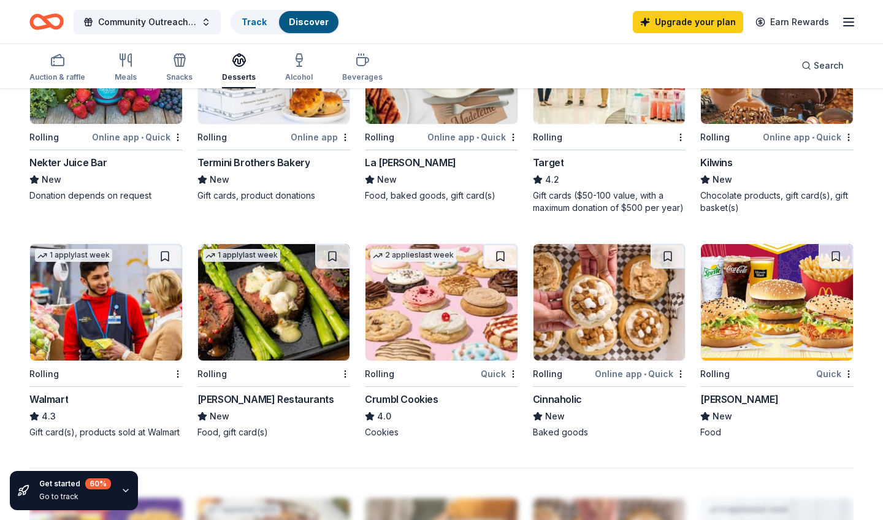
click at [462, 319] on img at bounding box center [441, 302] width 152 height 116
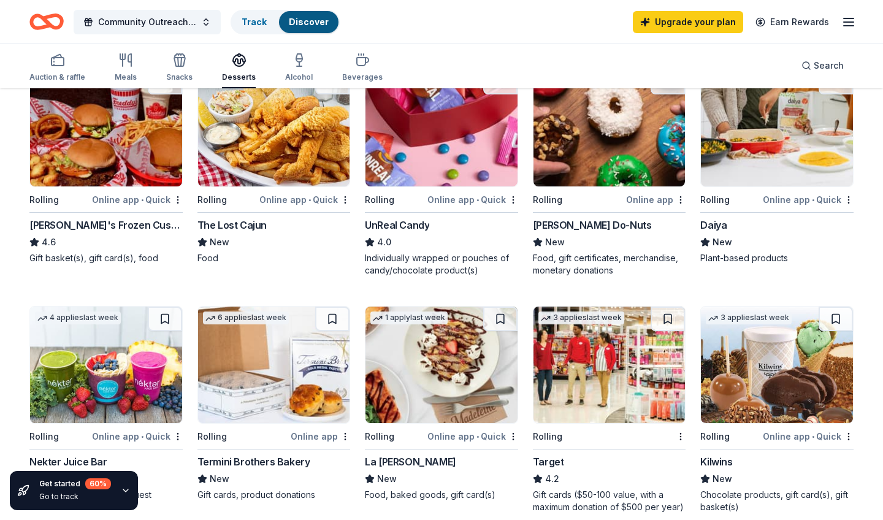
scroll to position [218, 0]
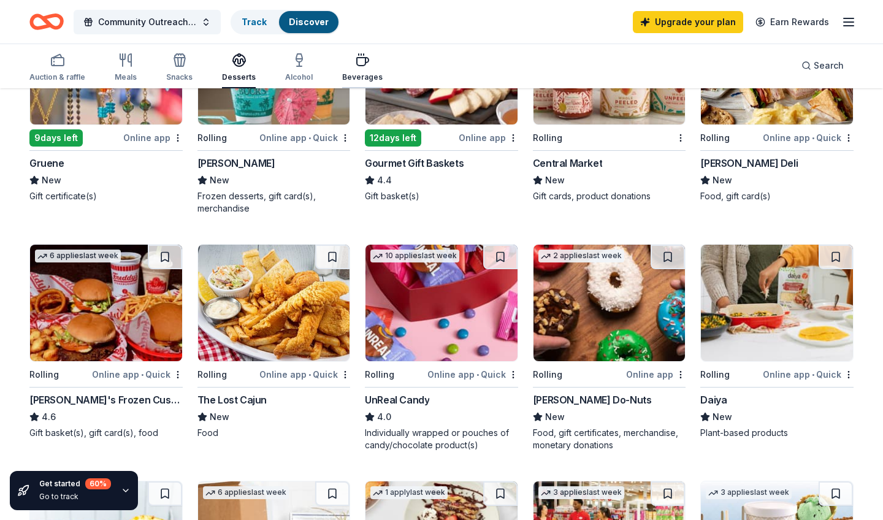
click at [367, 69] on div "Beverages" at bounding box center [362, 67] width 40 height 29
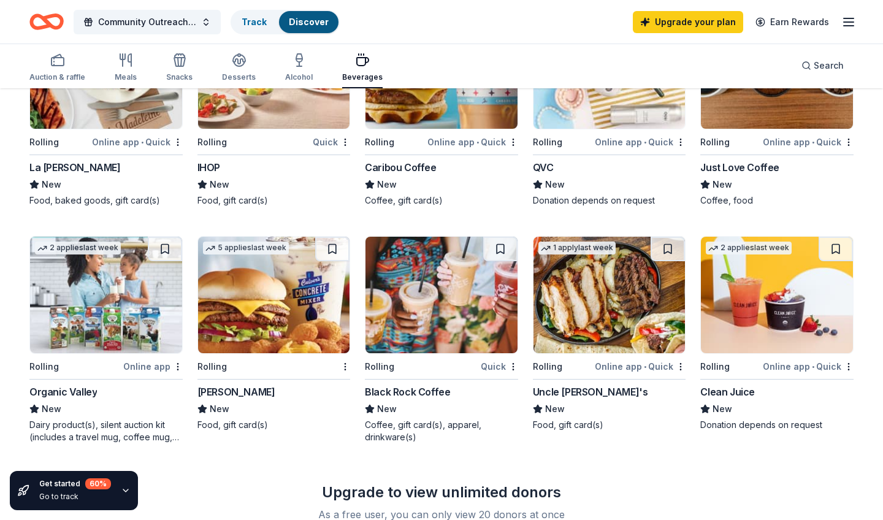
scroll to position [676, 0]
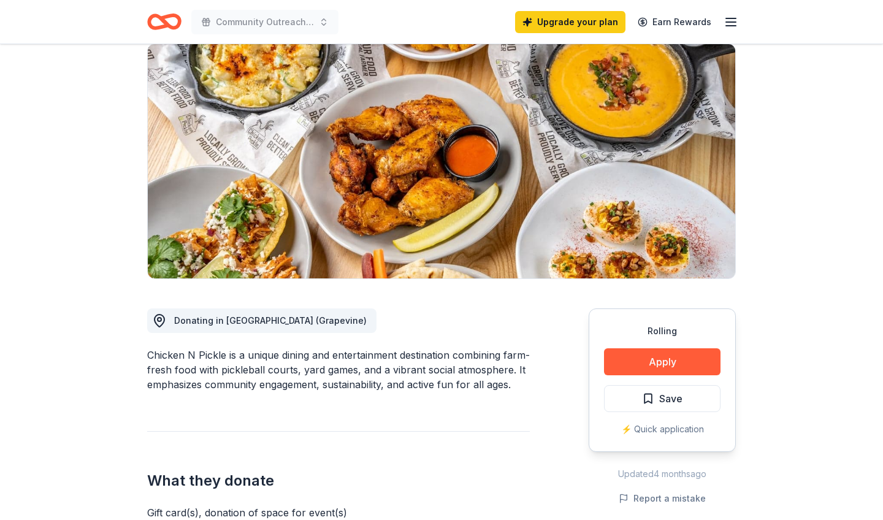
scroll to position [115, 0]
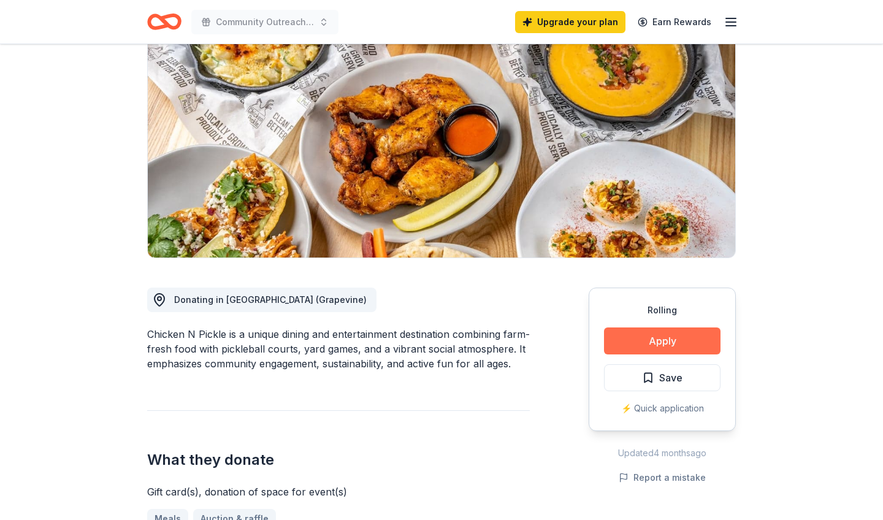
click at [617, 348] on button "Apply" at bounding box center [662, 340] width 116 height 27
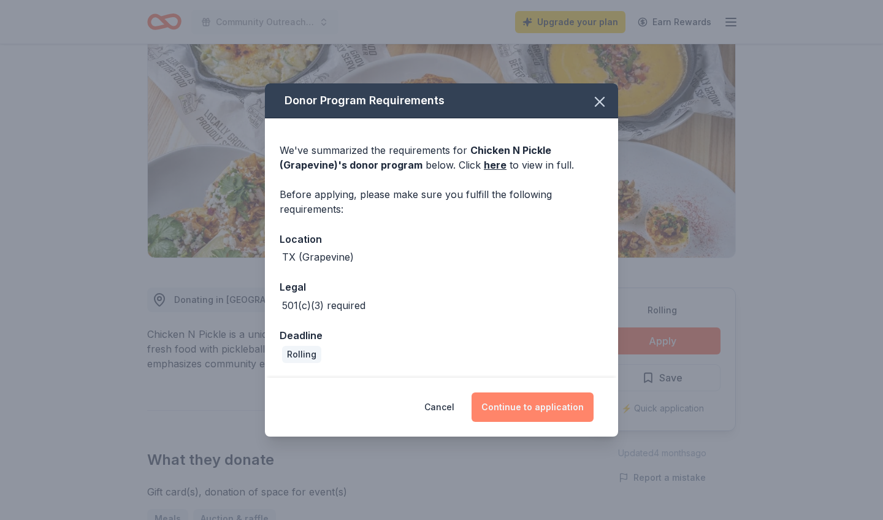
click at [533, 405] on button "Continue to application" at bounding box center [532, 406] width 122 height 29
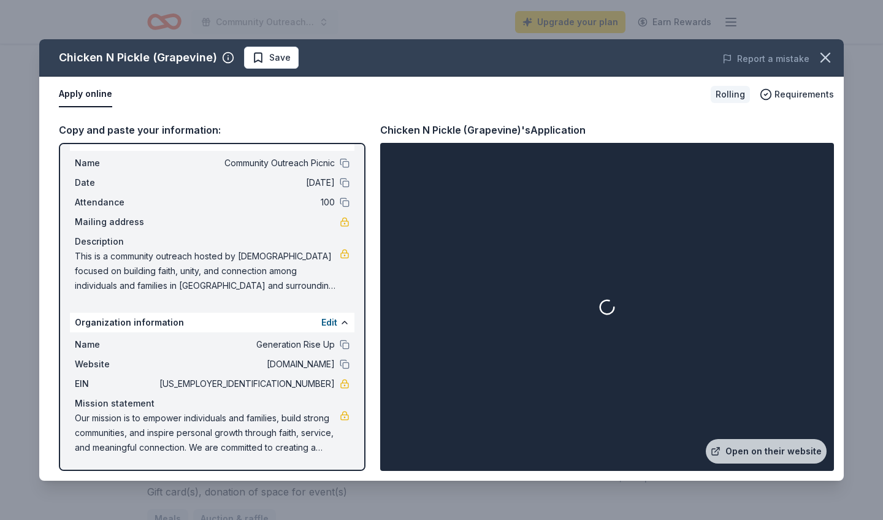
scroll to position [23, 0]
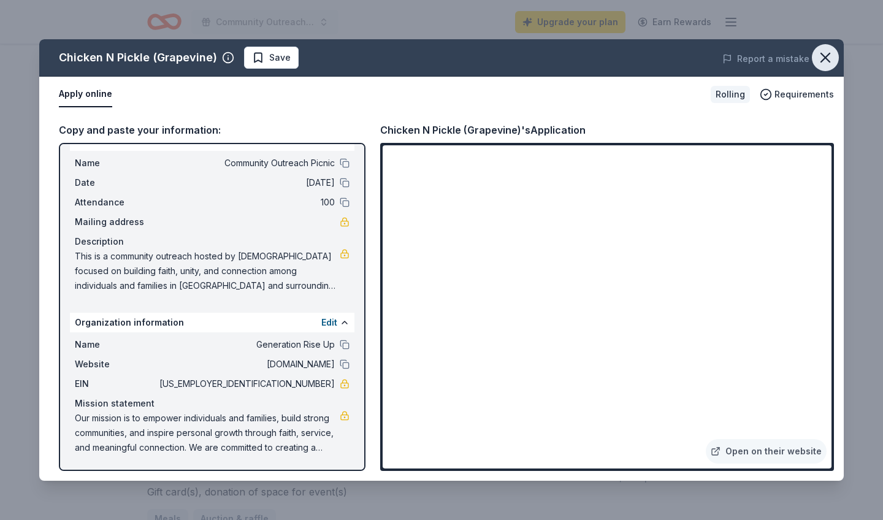
click at [824, 52] on icon "button" at bounding box center [824, 57] width 17 height 17
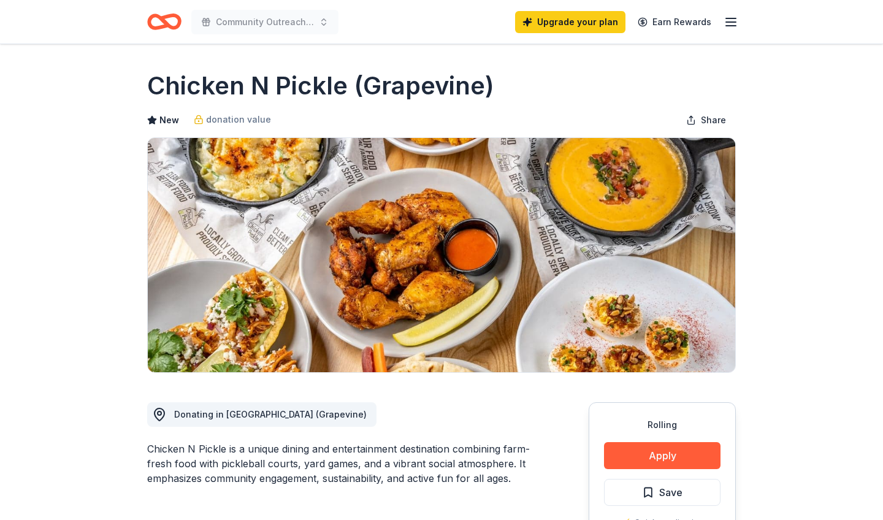
scroll to position [0, 0]
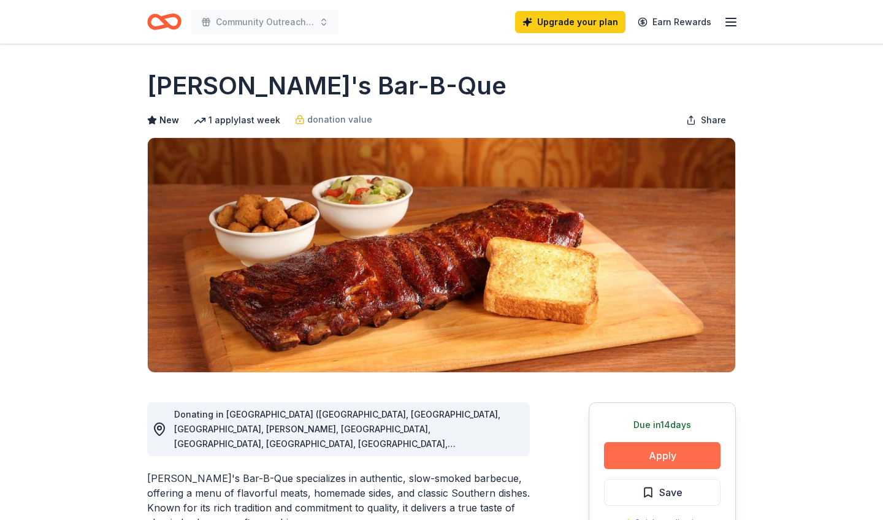
click at [637, 462] on button "Apply" at bounding box center [662, 455] width 116 height 27
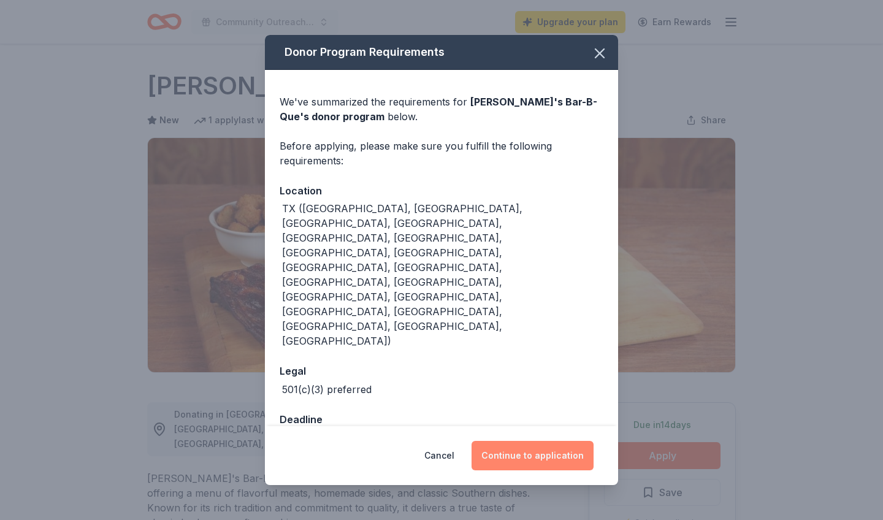
click at [513, 441] on button "Continue to application" at bounding box center [532, 455] width 122 height 29
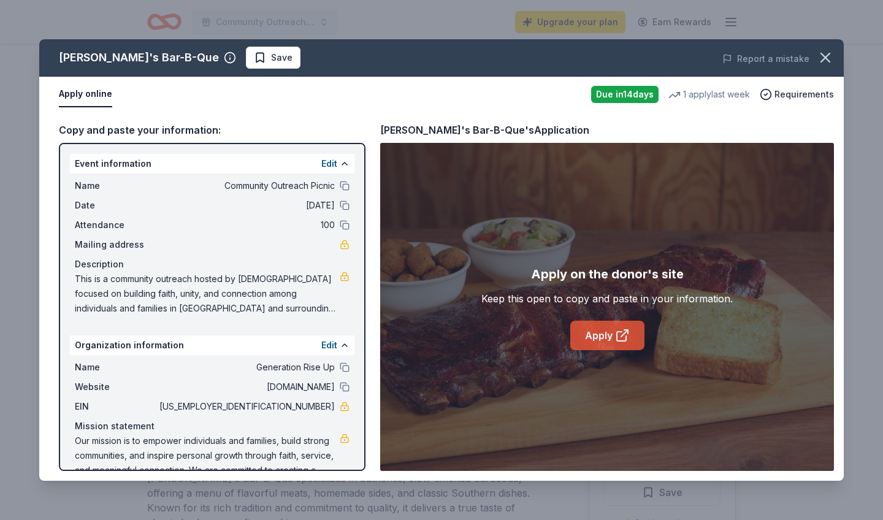
click at [609, 335] on link "Apply" at bounding box center [607, 335] width 74 height 29
click at [825, 56] on icon "button" at bounding box center [824, 57] width 17 height 17
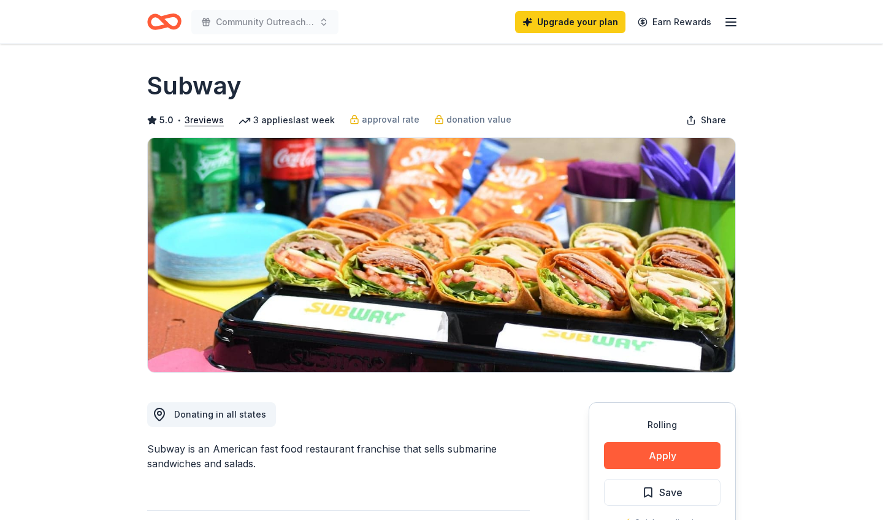
click at [664, 469] on div "Rolling Apply Save ⚡️ Quick application Usually responds in around a week" at bounding box center [661, 493] width 147 height 183
click at [663, 460] on button "Apply" at bounding box center [662, 455] width 116 height 27
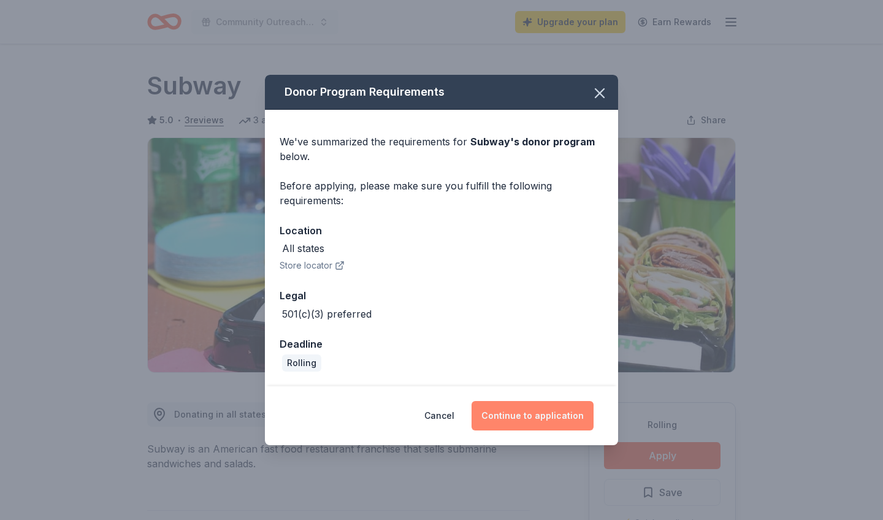
click at [527, 409] on button "Continue to application" at bounding box center [532, 415] width 122 height 29
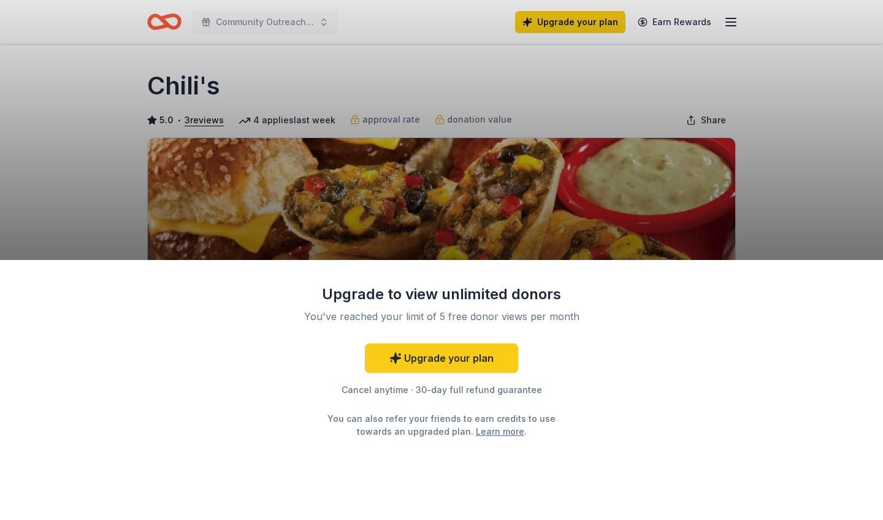
click at [746, 210] on div "Upgrade to view unlimited donors You've reached your limit of 5 free donor view…" at bounding box center [441, 260] width 883 height 520
